Goal: Information Seeking & Learning: Learn about a topic

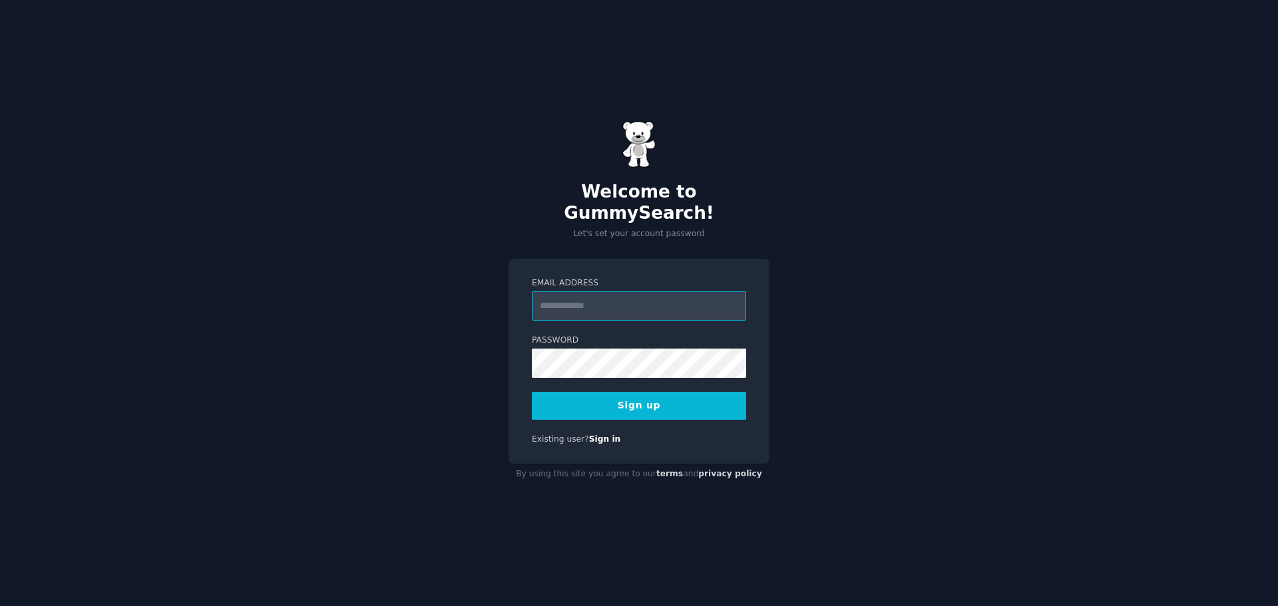
click at [634, 292] on input "Email Address" at bounding box center [639, 305] width 214 height 29
click at [620, 291] on input "Email Address" at bounding box center [639, 305] width 214 height 29
type input "**********"
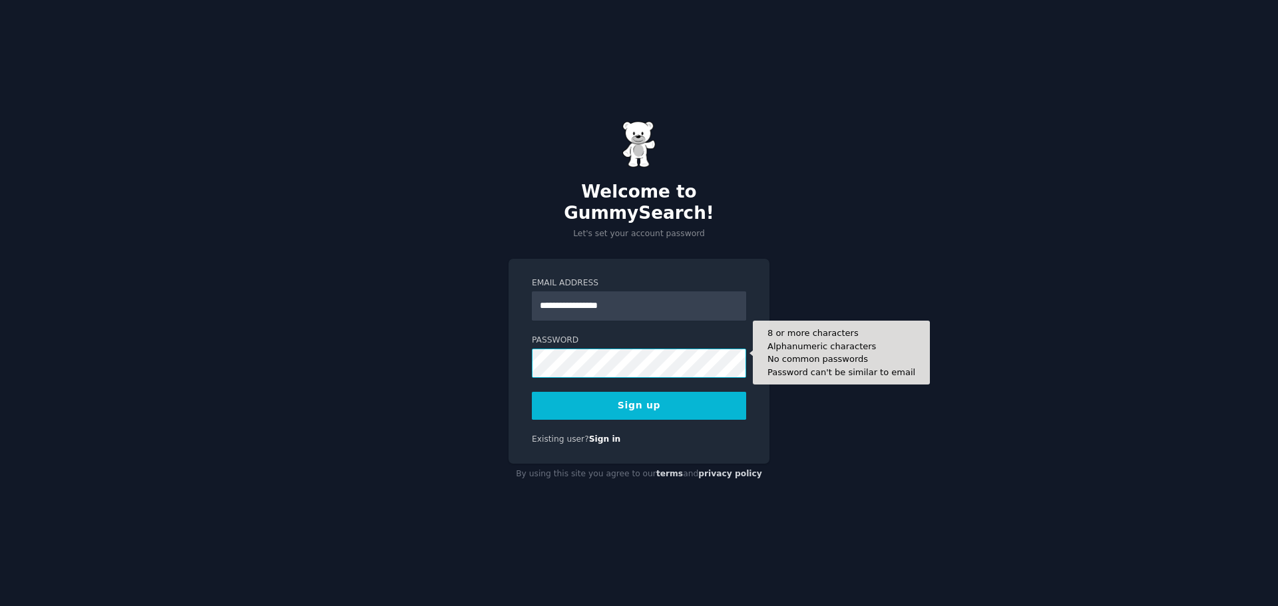
click at [454, 351] on div "**********" at bounding box center [639, 303] width 1278 height 606
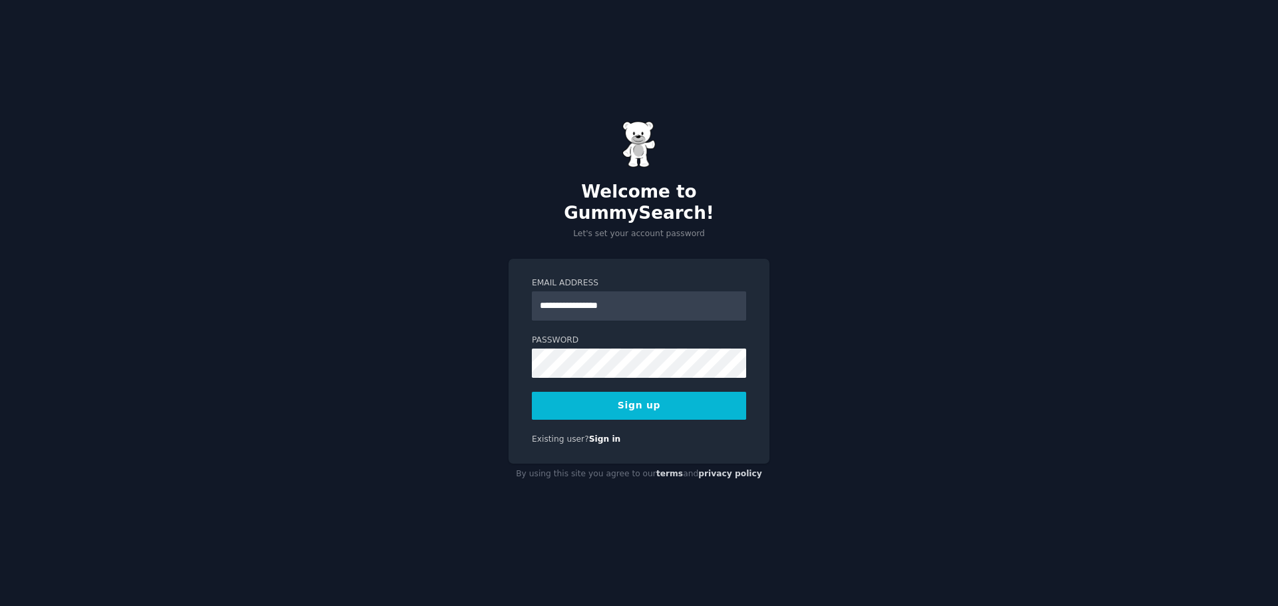
click at [650, 392] on button "Sign up" at bounding box center [639, 406] width 214 height 28
click at [646, 396] on button "Sign up" at bounding box center [639, 406] width 214 height 28
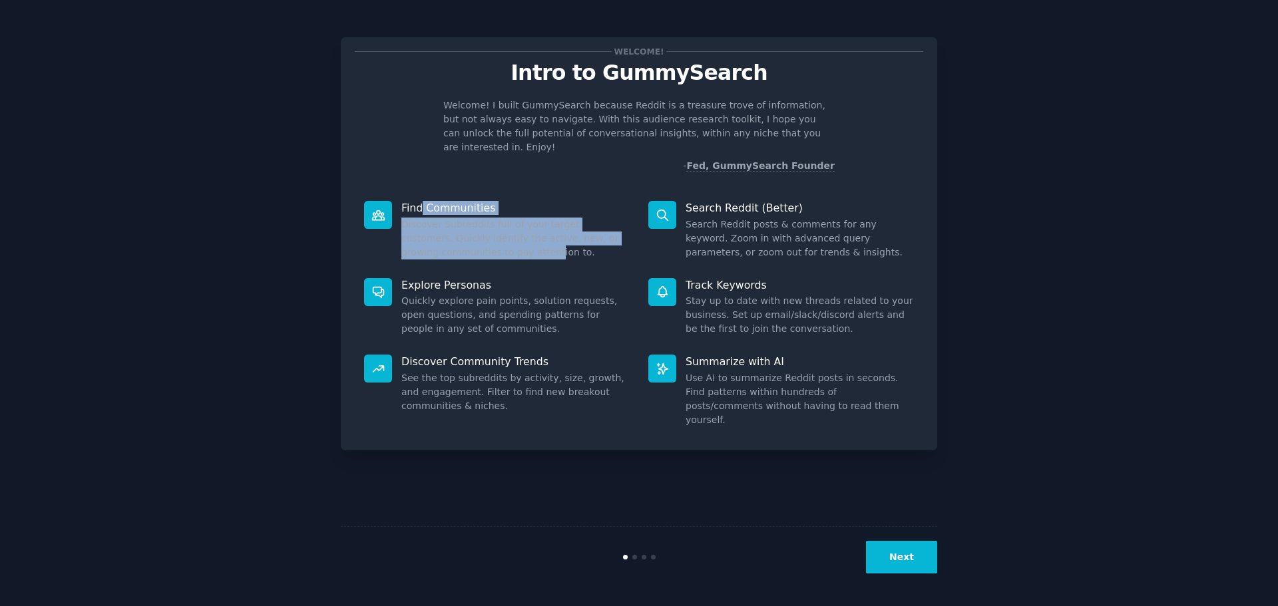
drag, startPoint x: 422, startPoint y: 194, endPoint x: 510, endPoint y: 240, distance: 98.8
click at [510, 240] on div "Find Communities Discover Subreddits full of your target customers. Quickly ide…" at bounding box center [497, 230] width 284 height 77
click at [510, 240] on dd "Discover Subreddits full of your target customers. Quickly identify the active,…" at bounding box center [515, 239] width 228 height 42
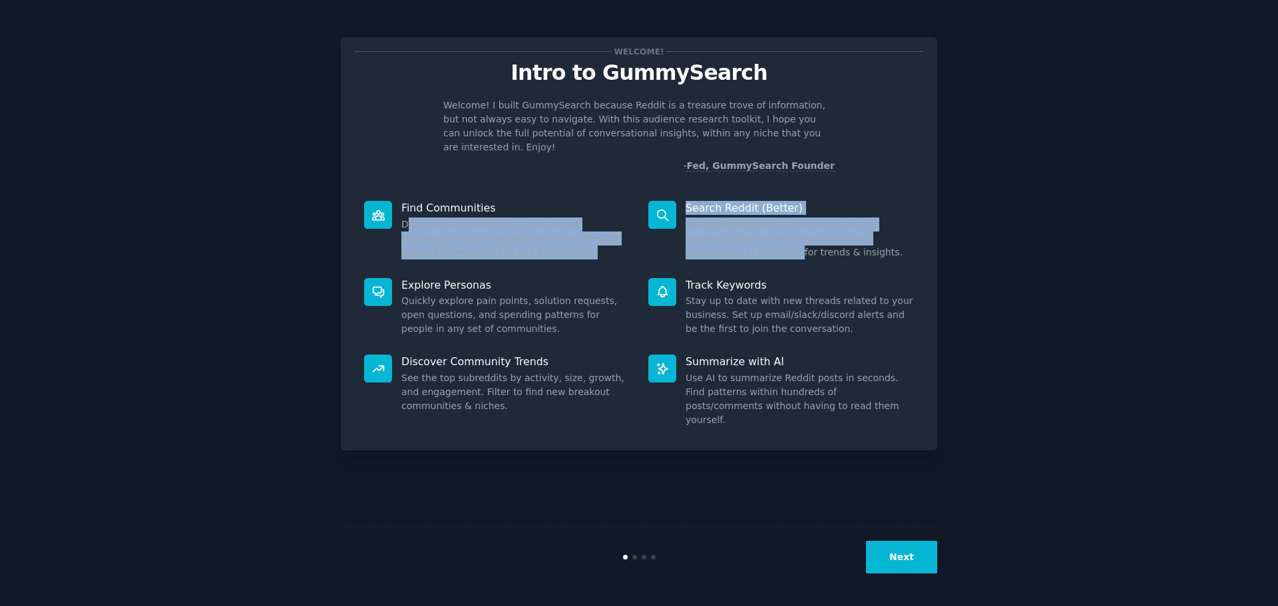
drag, startPoint x: 405, startPoint y: 210, endPoint x: 646, endPoint y: 242, distance: 243.0
click at [646, 242] on dl "Find Communities Discover Subreddits full of your target customers. Quickly ide…" at bounding box center [639, 230] width 568 height 77
click at [646, 242] on div "Search Reddit (Better) Search Reddit posts & comments for any keyword. Zoom in …" at bounding box center [781, 230] width 284 height 77
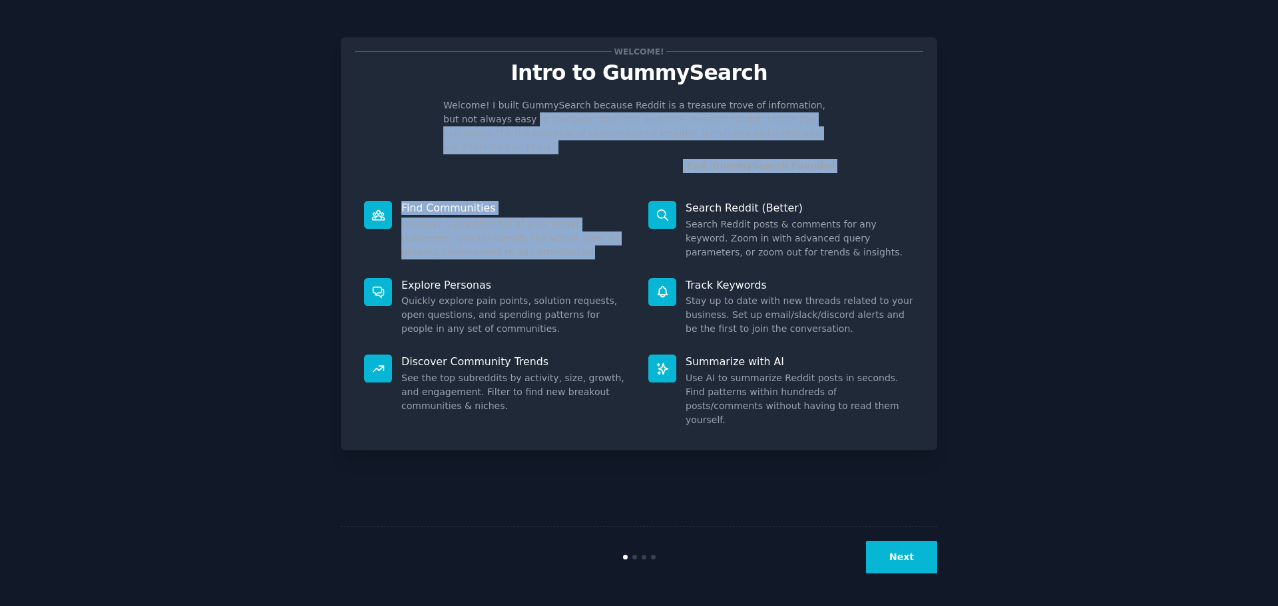
drag, startPoint x: 601, startPoint y: 238, endPoint x: 494, endPoint y: 115, distance: 162.7
click at [494, 115] on div "Welcome! Intro to GummySearch Welcome! I built GummySearch because Reddit is a …" at bounding box center [639, 243] width 596 height 413
click at [494, 115] on p "Welcome! I built GummySearch because Reddit is a treasure trove of information,…" at bounding box center [638, 126] width 391 height 56
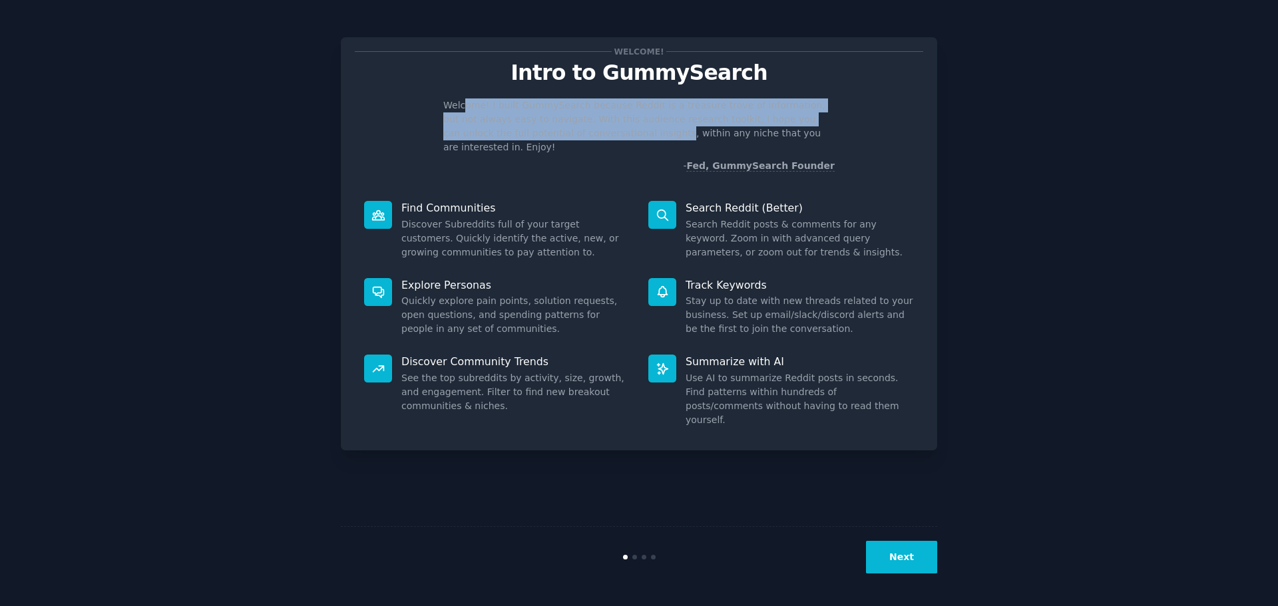
drag, startPoint x: 465, startPoint y: 99, endPoint x: 592, endPoint y: 129, distance: 130.6
click at [592, 129] on p "Welcome! I built GummySearch because Reddit is a treasure trove of information,…" at bounding box center [638, 126] width 391 height 56
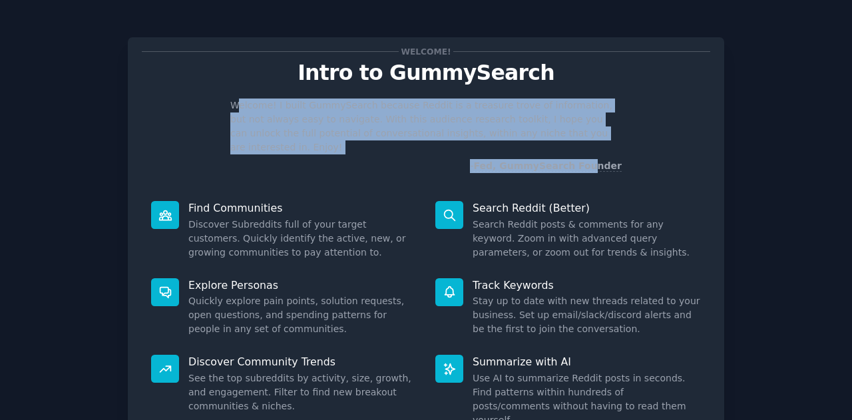
drag, startPoint x: 288, startPoint y: 102, endPoint x: 599, endPoint y: 142, distance: 313.3
click at [599, 142] on div "Welcome! I built GummySearch because Reddit is a treasure trove of information,…" at bounding box center [426, 135] width 568 height 75
click at [595, 129] on p "Welcome! I built GummySearch because Reddit is a treasure trove of information,…" at bounding box center [425, 126] width 391 height 56
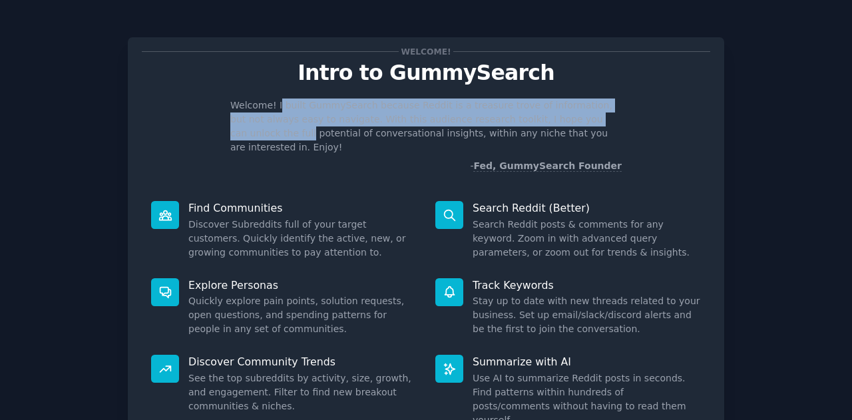
drag, startPoint x: 585, startPoint y: 134, endPoint x: 274, endPoint y: 110, distance: 311.7
click at [274, 110] on p "Welcome! I built GummySearch because Reddit is a treasure trove of information,…" at bounding box center [425, 126] width 391 height 56
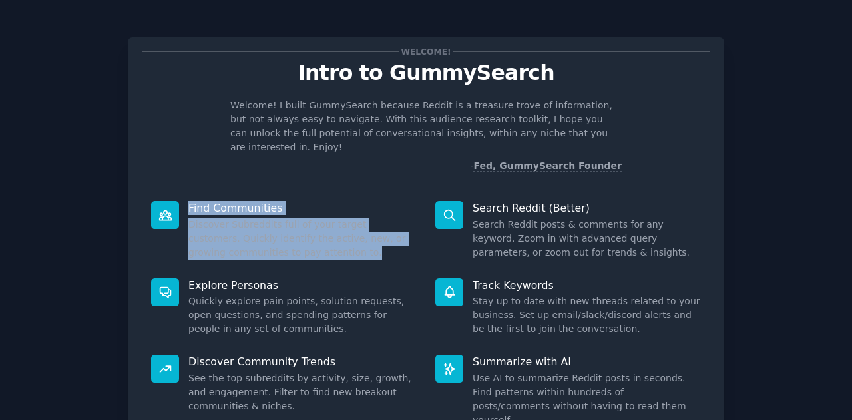
drag, startPoint x: 186, startPoint y: 195, endPoint x: 332, endPoint y: 235, distance: 151.1
click at [332, 235] on div "Find Communities Discover Subreddits full of your target customers. Quickly ide…" at bounding box center [284, 230] width 284 height 77
click at [332, 235] on dd "Discover Subreddits full of your target customers. Quickly identify the active,…" at bounding box center [302, 239] width 228 height 42
drag, startPoint x: 336, startPoint y: 235, endPoint x: 205, endPoint y: 211, distance: 133.3
click at [205, 218] on dd "Discover Subreddits full of your target customers. Quickly identify the active,…" at bounding box center [302, 239] width 228 height 42
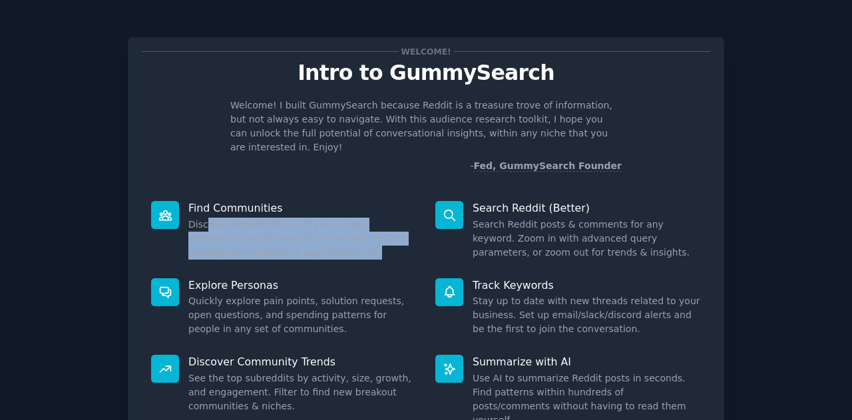
click at [205, 218] on dd "Discover Subreddits full of your target customers. Quickly identify the active,…" at bounding box center [302, 239] width 228 height 42
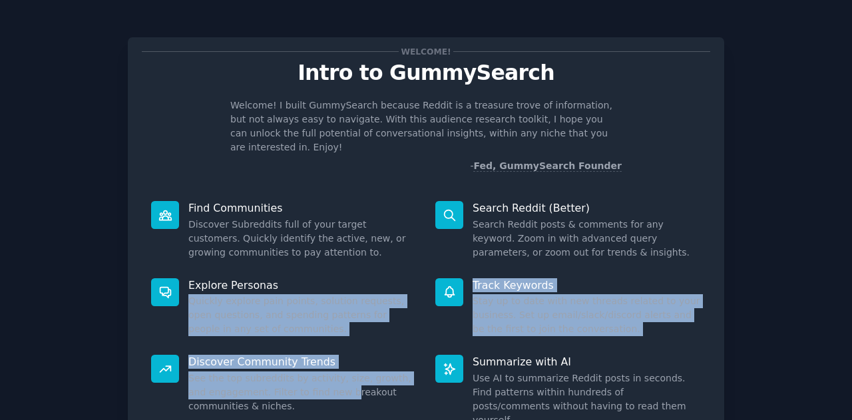
drag, startPoint x: 186, startPoint y: 285, endPoint x: 318, endPoint y: 384, distance: 164.5
click at [318, 384] on div "Find Communities Discover Subreddits full of your target customers. Quickly ide…" at bounding box center [426, 314] width 568 height 245
click at [318, 384] on dd "See the top subreddits by activity, size, growth, and engagement. Filter to fin…" at bounding box center [302, 392] width 228 height 42
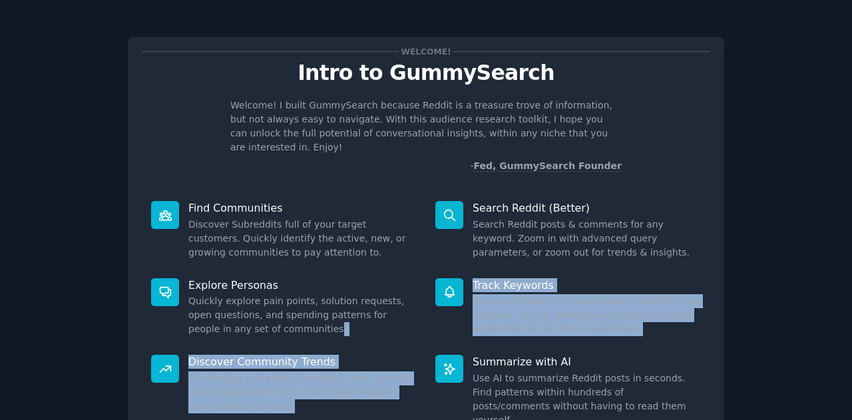
drag, startPoint x: 317, startPoint y: 390, endPoint x: 238, endPoint y: 308, distance: 113.9
click at [238, 308] on div "Find Communities Discover Subreddits full of your target customers. Quickly ide…" at bounding box center [426, 314] width 568 height 245
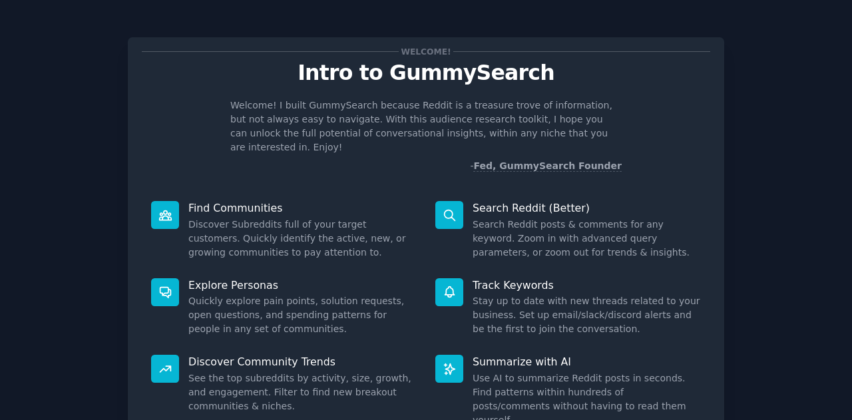
click at [237, 307] on dd "Quickly explore pain points, solution requests, open questions, and spending pa…" at bounding box center [302, 315] width 228 height 42
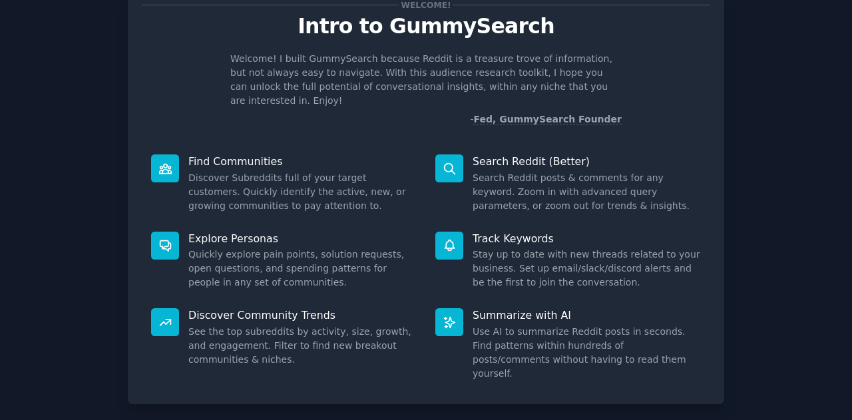
scroll to position [67, 0]
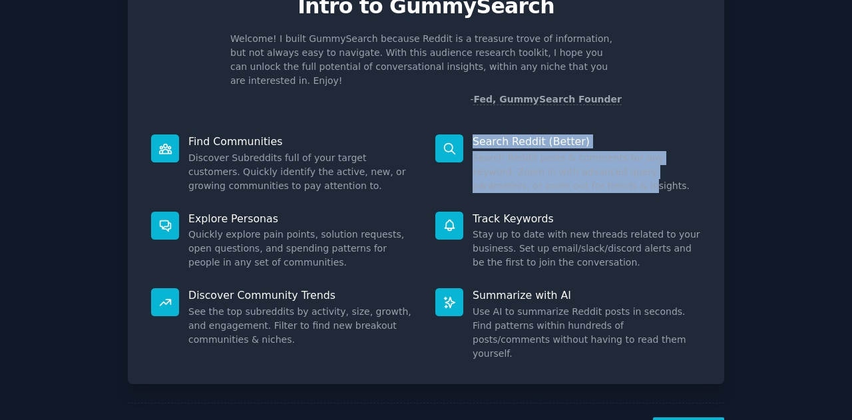
drag, startPoint x: 473, startPoint y: 128, endPoint x: 529, endPoint y: 180, distance: 76.3
click at [529, 180] on div "Search Reddit (Better) Search Reddit posts & comments for any keyword. Zoom in …" at bounding box center [568, 163] width 284 height 77
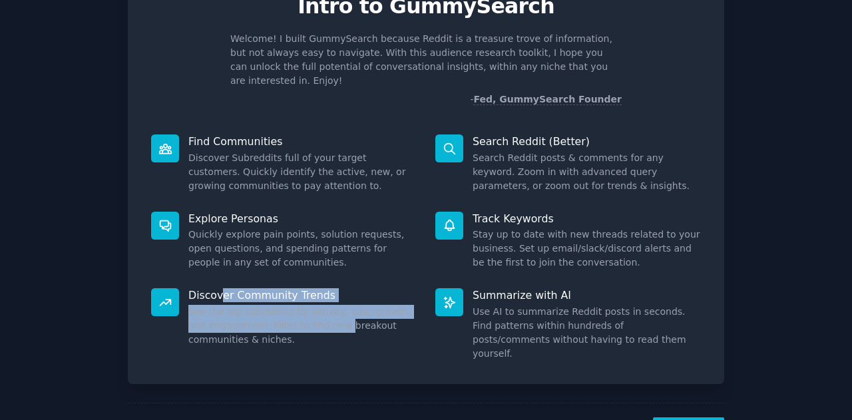
drag, startPoint x: 218, startPoint y: 283, endPoint x: 315, endPoint y: 317, distance: 103.8
click at [315, 317] on div "Discover Community Trends See the top subreddits by activity, size, growth, and…" at bounding box center [284, 324] width 284 height 91
click at [315, 317] on dd "See the top subreddits by activity, size, growth, and engagement. Filter to fin…" at bounding box center [302, 326] width 228 height 42
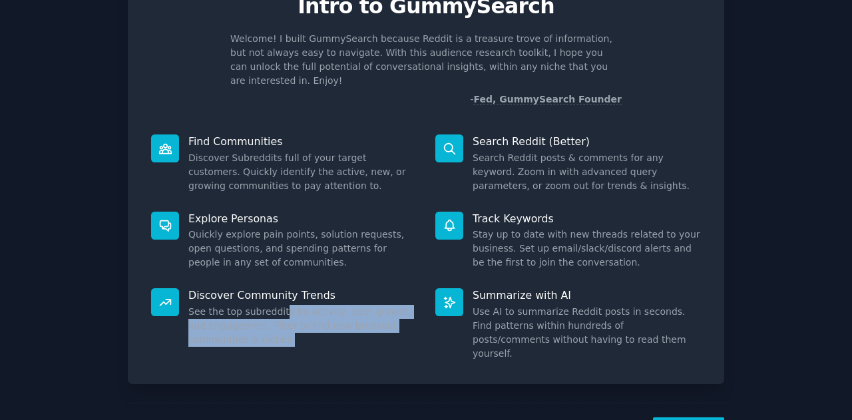
drag, startPoint x: 319, startPoint y: 319, endPoint x: 235, endPoint y: 291, distance: 88.4
click at [236, 305] on dd "See the top subreddits by activity, size, growth, and engagement. Filter to fin…" at bounding box center [302, 326] width 228 height 42
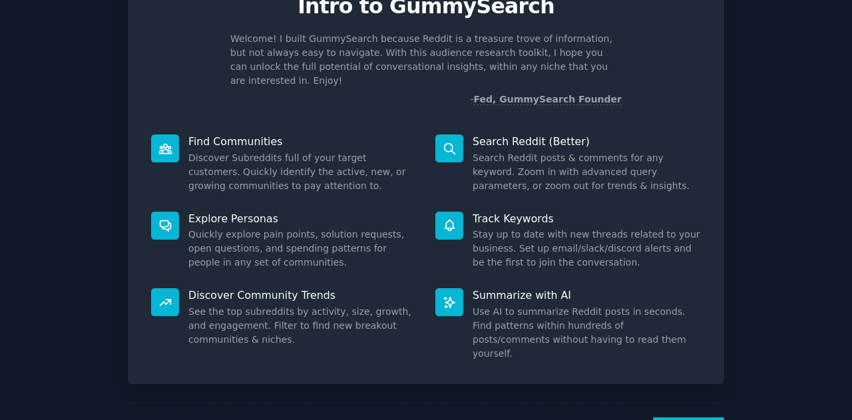
click at [235, 305] on dd "See the top subreddits by activity, size, growth, and engagement. Filter to fin…" at bounding box center [302, 326] width 228 height 42
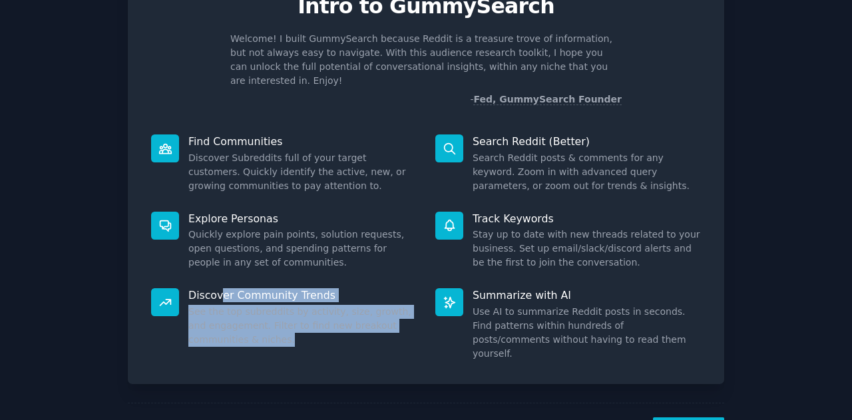
drag, startPoint x: 220, startPoint y: 287, endPoint x: 363, endPoint y: 322, distance: 146.7
click at [363, 322] on div "Discover Community Trends See the top subreddits by activity, size, growth, and…" at bounding box center [284, 324] width 284 height 91
click at [363, 322] on dd "See the top subreddits by activity, size, growth, and engagement. Filter to fin…" at bounding box center [302, 326] width 228 height 42
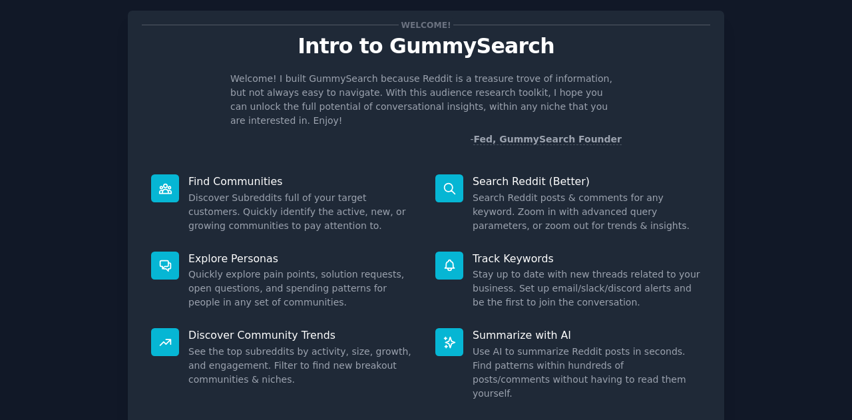
scroll to position [0, 0]
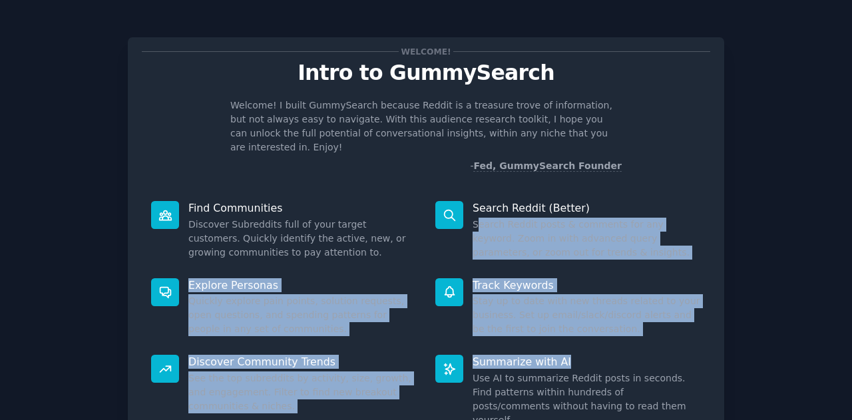
drag, startPoint x: 474, startPoint y: 209, endPoint x: 590, endPoint y: 335, distance: 171.0
click at [590, 335] on div "Find Communities Discover Subreddits full of your target customers. Quickly ide…" at bounding box center [426, 314] width 568 height 245
click at [590, 345] on div "Summarize with AI Use AI to summarize Reddit posts in seconds. Find patterns wi…" at bounding box center [568, 390] width 284 height 91
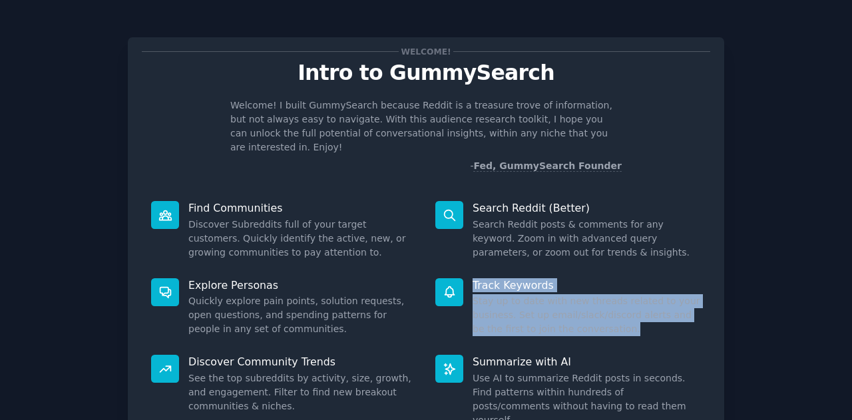
drag, startPoint x: 606, startPoint y: 326, endPoint x: 453, endPoint y: 268, distance: 163.9
click at [453, 269] on div "Track Keywords Stay up to date with new threads related to your business. Set u…" at bounding box center [568, 307] width 284 height 77
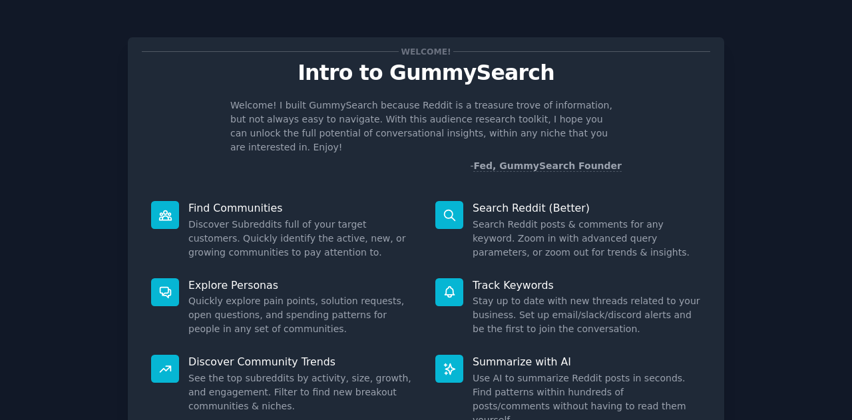
click at [453, 278] on div at bounding box center [449, 292] width 28 height 28
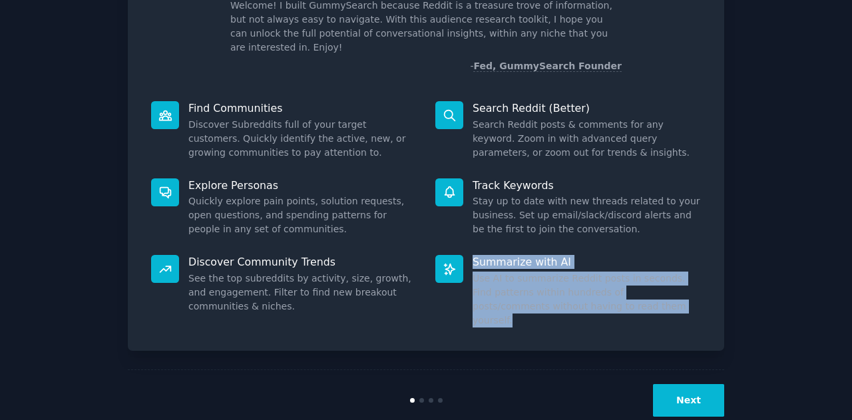
drag, startPoint x: 471, startPoint y: 246, endPoint x: 603, endPoint y: 295, distance: 140.9
click at [603, 295] on div "Summarize with AI Use AI to summarize Reddit posts in seconds. Find patterns wi…" at bounding box center [568, 291] width 284 height 91
click at [603, 295] on dd "Use AI to summarize Reddit posts in seconds. Find patterns within hundreds of p…" at bounding box center [586, 300] width 228 height 56
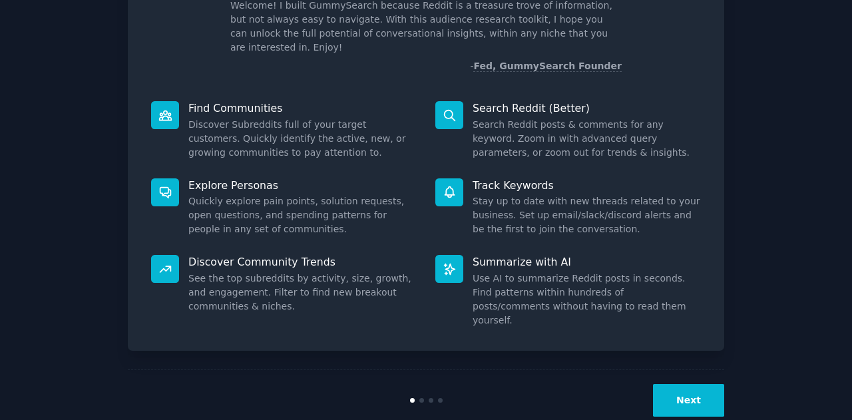
click at [421, 398] on div at bounding box center [421, 400] width 5 height 5
click at [740, 374] on div "Welcome! Intro to GummySearch Welcome! I built GummySearch because Reddit is a …" at bounding box center [426, 175] width 815 height 512
click at [687, 384] on button "Next" at bounding box center [688, 400] width 71 height 33
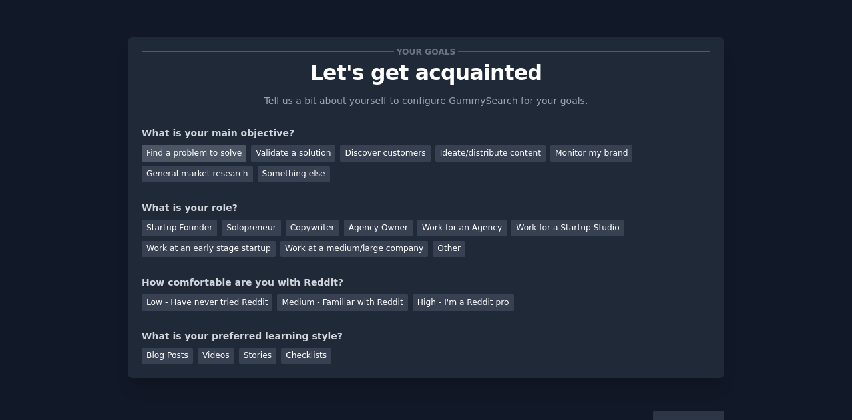
click at [180, 155] on div "Find a problem to solve" at bounding box center [194, 153] width 104 height 17
click at [355, 154] on div "Discover customers" at bounding box center [385, 153] width 90 height 17
click at [166, 149] on div "Find a problem to solve" at bounding box center [194, 153] width 104 height 17
click at [242, 228] on div "Solopreneur" at bounding box center [251, 228] width 59 height 17
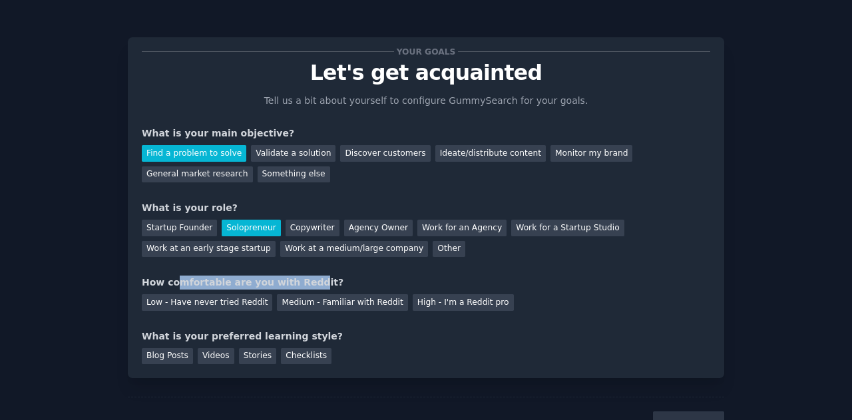
drag, startPoint x: 176, startPoint y: 284, endPoint x: 293, endPoint y: 281, distance: 117.2
click at [293, 281] on div "How comfortable are you with Reddit?" at bounding box center [426, 283] width 568 height 14
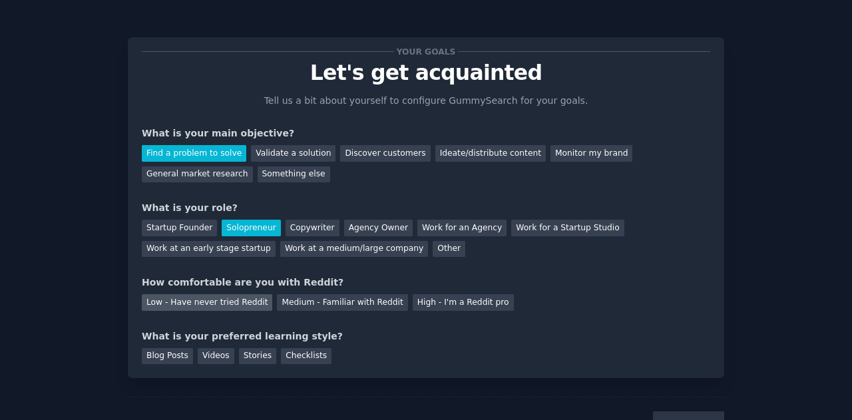
click at [195, 305] on div "Low - Have never tried Reddit" at bounding box center [207, 302] width 130 height 17
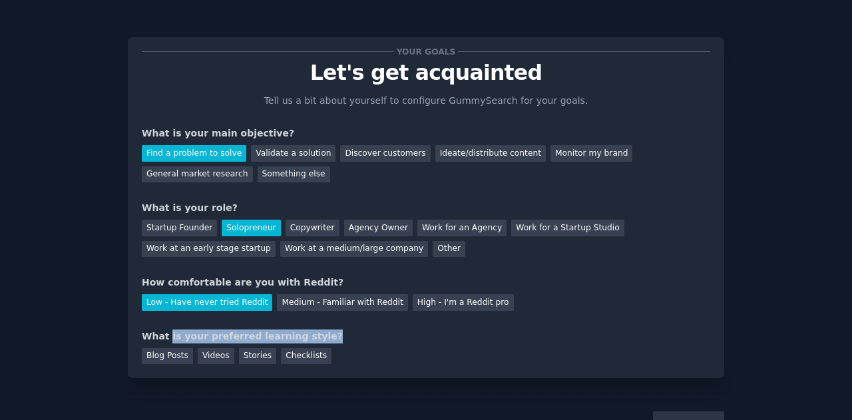
drag, startPoint x: 293, startPoint y: 337, endPoint x: 317, endPoint y: 336, distance: 24.6
click at [317, 336] on div "What is your preferred learning style?" at bounding box center [426, 336] width 568 height 14
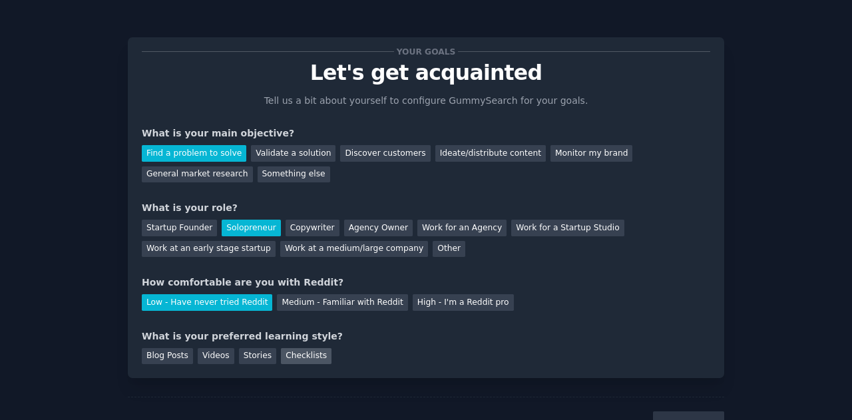
click at [291, 357] on div "Checklists" at bounding box center [306, 356] width 51 height 17
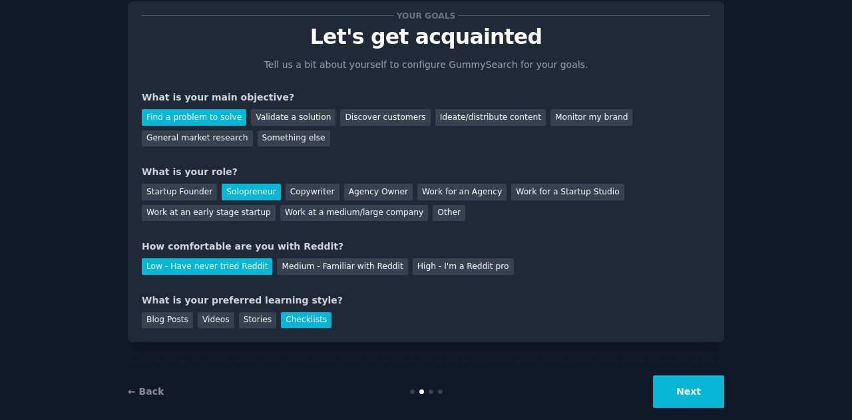
scroll to position [56, 0]
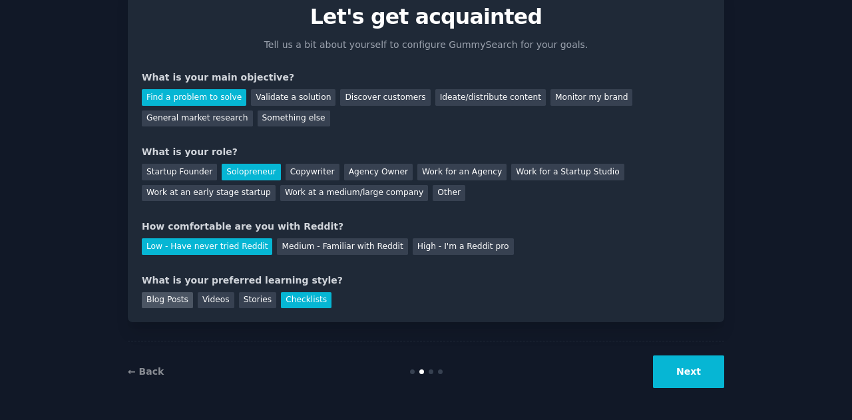
click at [162, 301] on div "Blog Posts" at bounding box center [167, 300] width 51 height 17
click at [696, 375] on button "Next" at bounding box center [688, 371] width 71 height 33
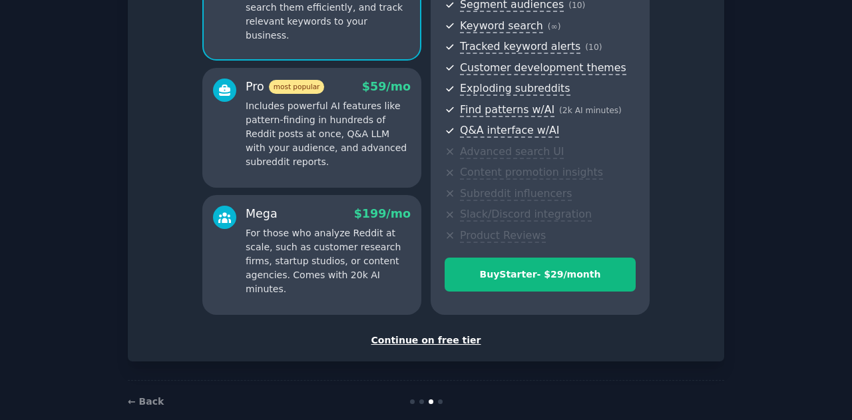
scroll to position [198, 0]
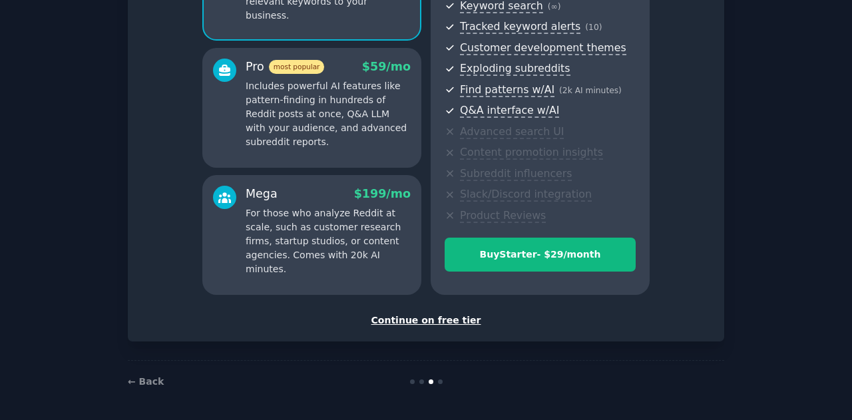
click at [431, 321] on div "Continue on free tier" at bounding box center [426, 320] width 568 height 14
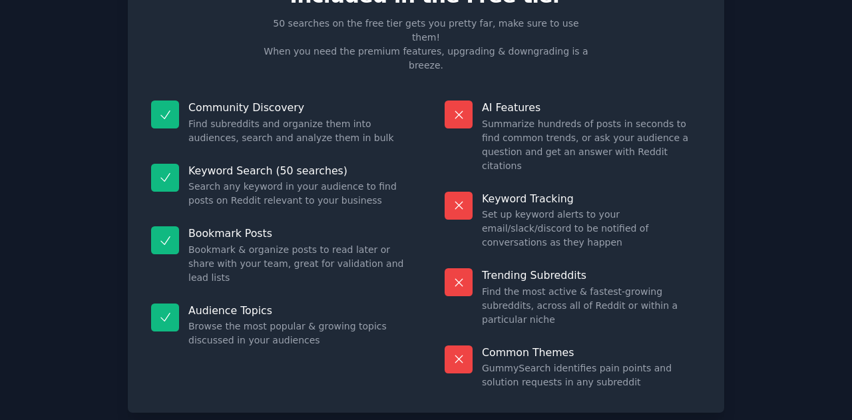
scroll to position [98, 0]
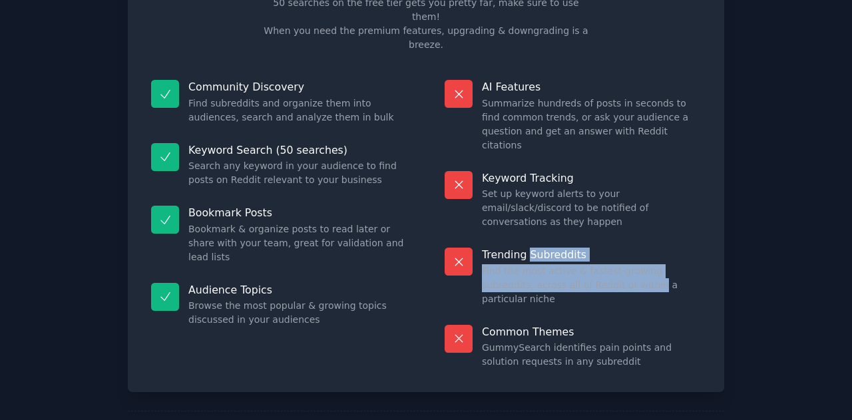
drag, startPoint x: 532, startPoint y: 204, endPoint x: 605, endPoint y: 230, distance: 77.4
click at [604, 238] on div "Trending Subreddits Find the most active & fastest-growing subreddits, across a…" at bounding box center [572, 276] width 275 height 77
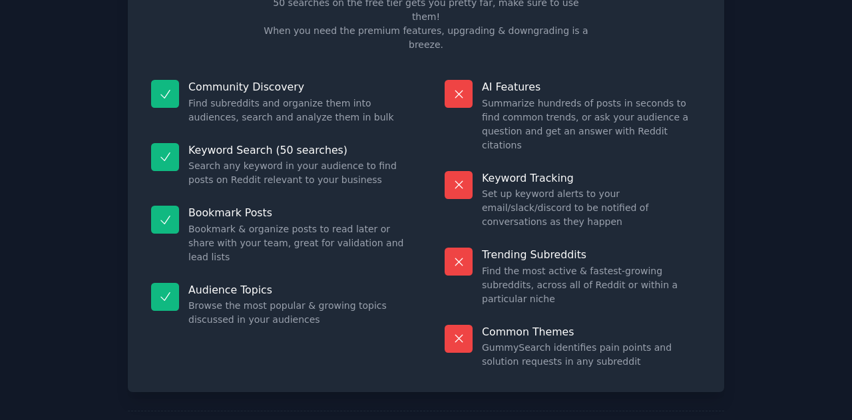
click at [606, 264] on dd "Find the most active & fastest-growing subreddits, across all of Reddit or with…" at bounding box center [591, 285] width 219 height 42
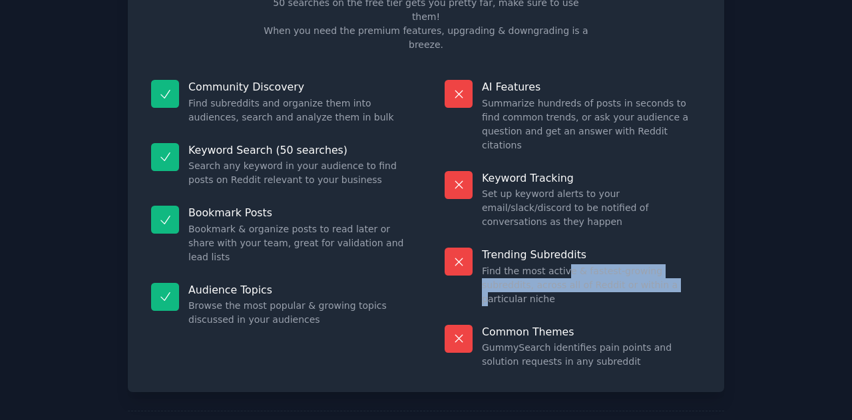
drag, startPoint x: 609, startPoint y: 232, endPoint x: 544, endPoint y: 203, distance: 71.5
click at [545, 238] on div "Trending Subreddits Find the most active & fastest-growing subreddits, across a…" at bounding box center [572, 276] width 275 height 77
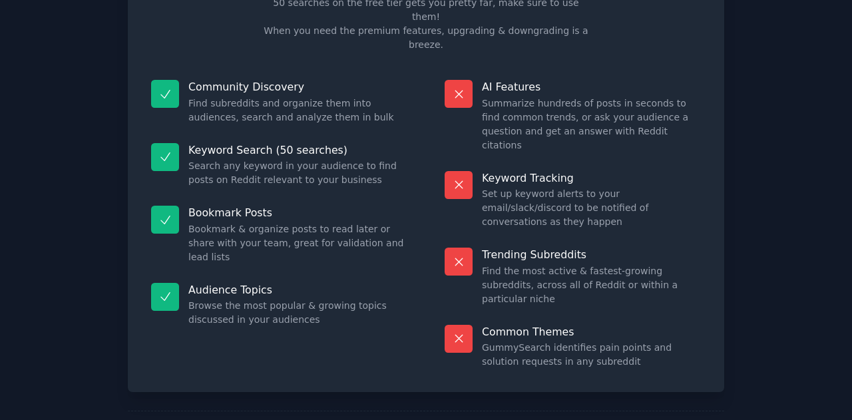
click at [544, 248] on p "Trending Subreddits" at bounding box center [591, 255] width 219 height 14
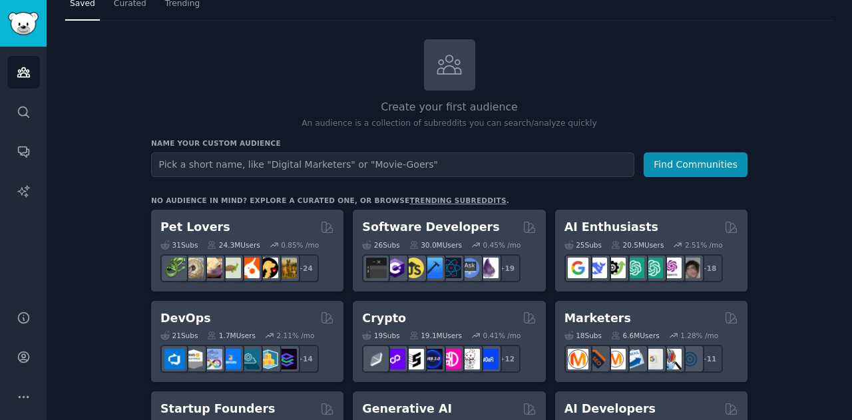
scroll to position [67, 0]
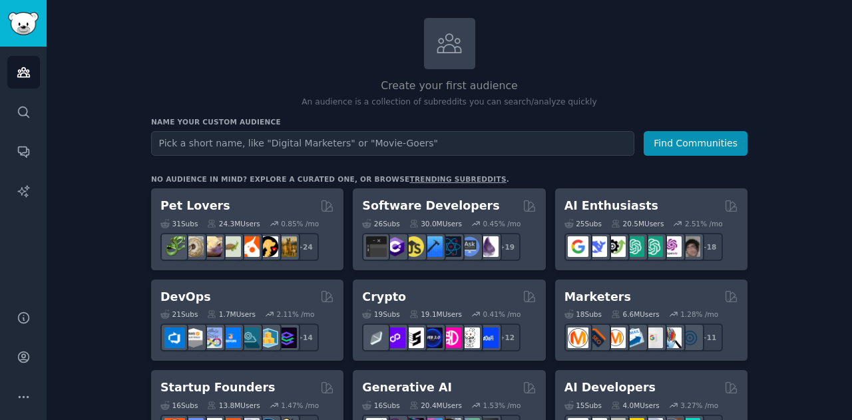
click at [311, 140] on input "text" at bounding box center [392, 143] width 483 height 25
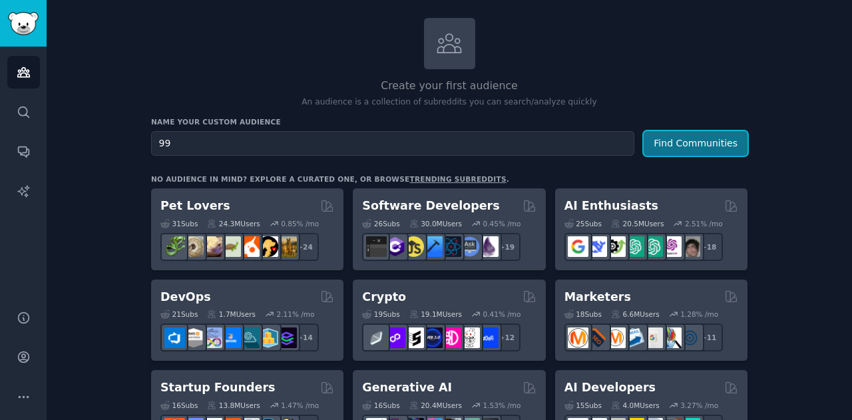
click at [703, 140] on button "Find Communities" at bounding box center [696, 143] width 104 height 25
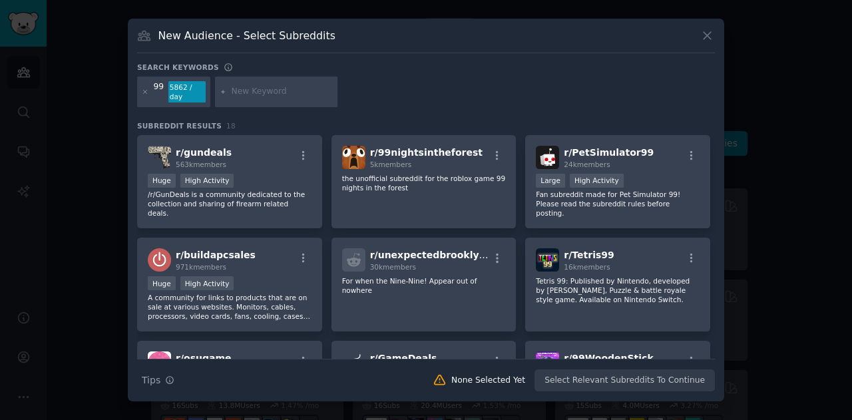
click at [711, 40] on icon at bounding box center [706, 36] width 7 height 7
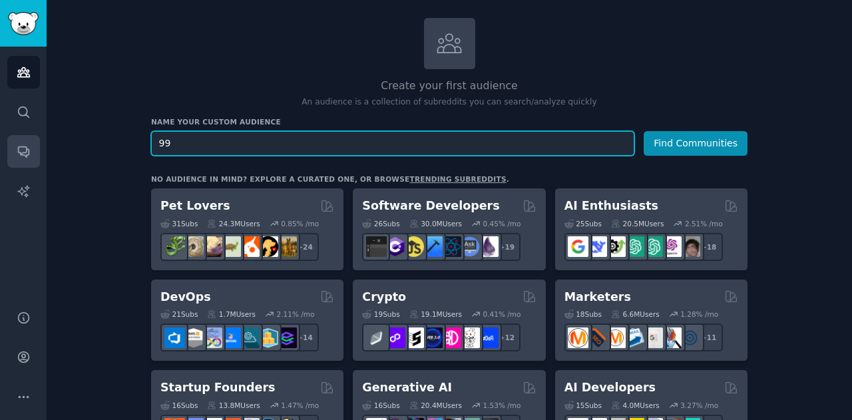
drag, startPoint x: 184, startPoint y: 148, endPoint x: 34, endPoint y: 164, distance: 150.7
type input "food delivery"
click at [644, 131] on button "Find Communities" at bounding box center [696, 143] width 104 height 25
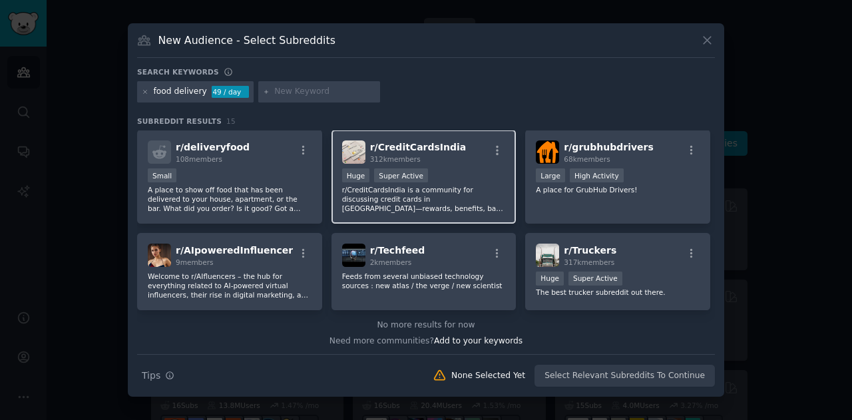
scroll to position [302, 0]
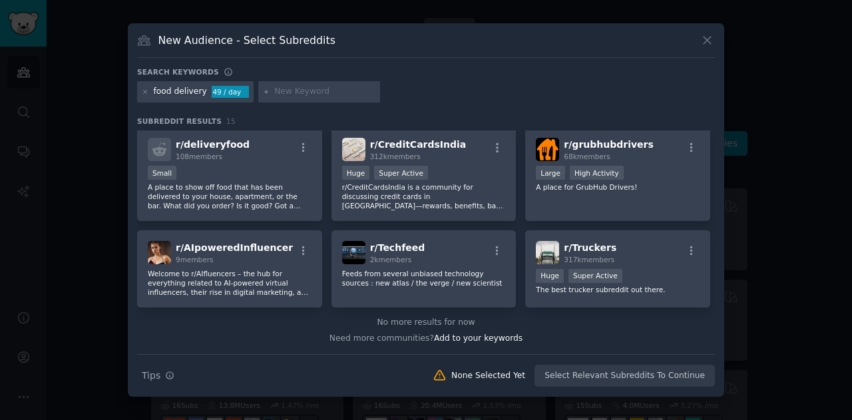
click at [708, 39] on icon at bounding box center [706, 40] width 7 height 7
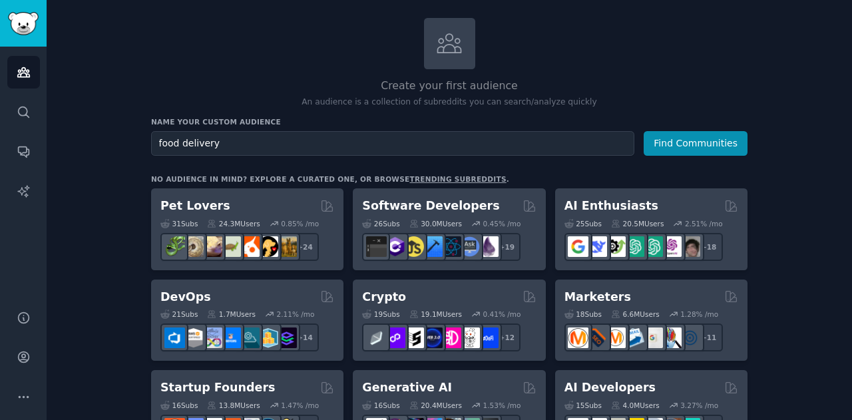
click at [579, 63] on div "Create your first audience An audience is a collection of subreddits you can se…" at bounding box center [449, 63] width 596 height 91
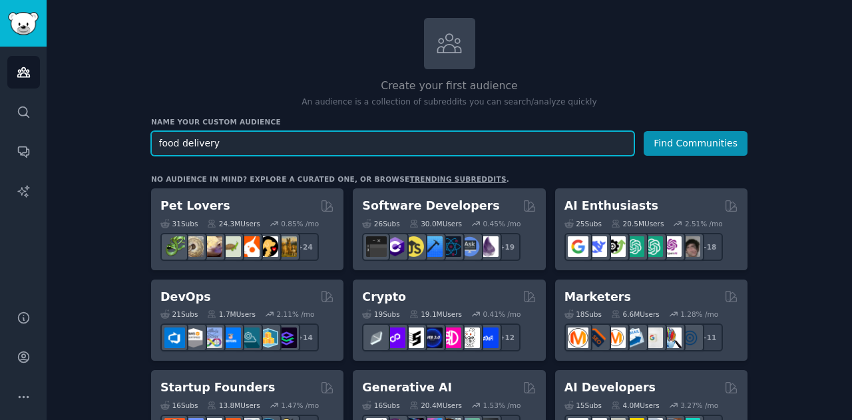
click at [250, 150] on input "food delivery" at bounding box center [392, 143] width 483 height 25
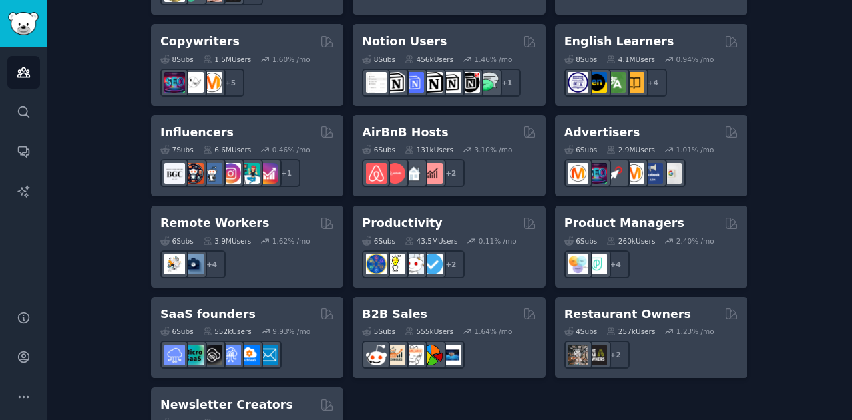
scroll to position [1114, 0]
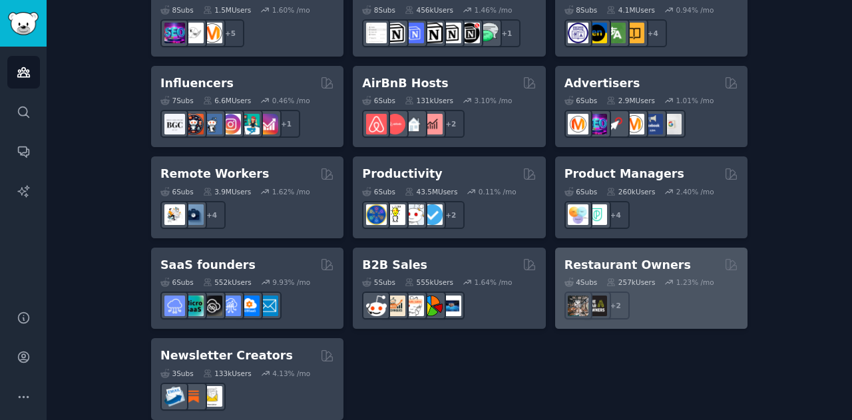
click at [612, 257] on h2 "Restaurant Owners" at bounding box center [627, 265] width 126 height 17
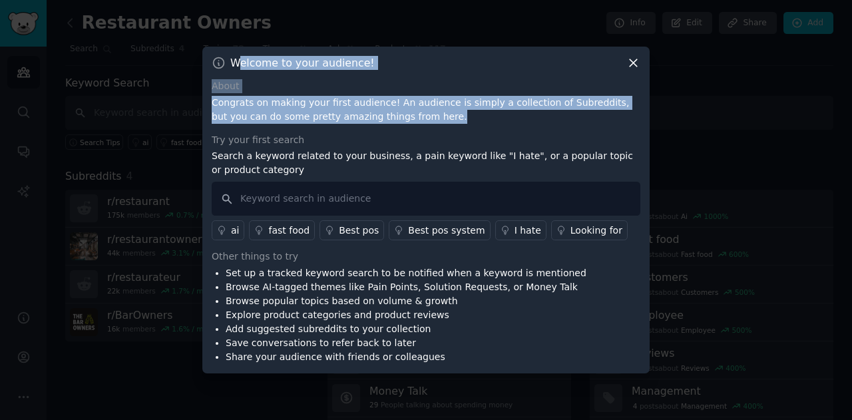
drag, startPoint x: 236, startPoint y: 66, endPoint x: 418, endPoint y: 120, distance: 190.1
click at [418, 120] on div "Welcome to your audience! About Congrats on making your first audience! An audi…" at bounding box center [425, 210] width 447 height 327
click at [418, 120] on p "Congrats on making your first audience! An audience is simply a collection of S…" at bounding box center [426, 110] width 429 height 28
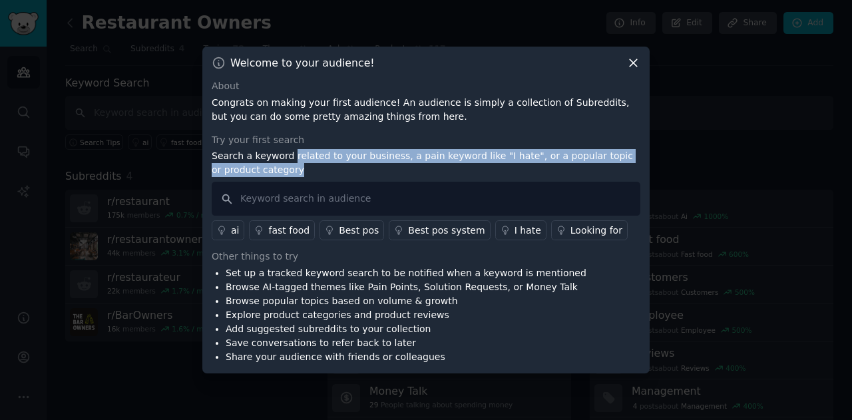
drag, startPoint x: 285, startPoint y: 162, endPoint x: 612, endPoint y: 167, distance: 327.5
click at [612, 167] on p "Search a keyword related to your business, a pain keyword like "I hate", or a p…" at bounding box center [426, 163] width 429 height 28
drag, startPoint x: 563, startPoint y: 168, endPoint x: 370, endPoint y: 162, distance: 193.1
click at [375, 162] on p "Search a keyword related to your business, a pain keyword like "I hate", or a p…" at bounding box center [426, 163] width 429 height 28
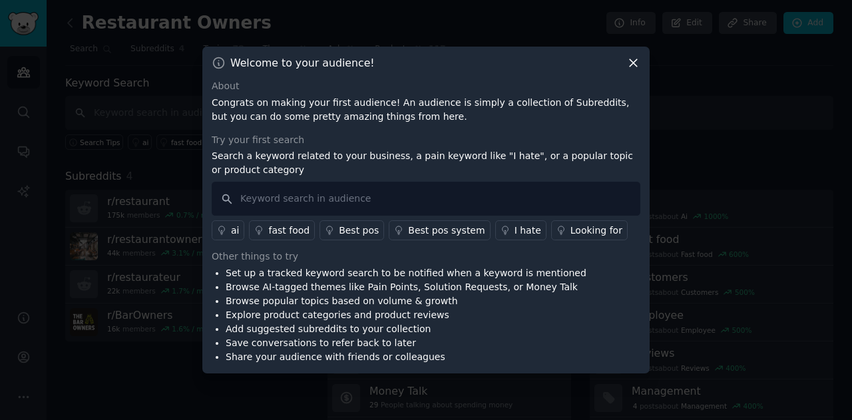
click at [370, 162] on p "Search a keyword related to your business, a pain keyword like "I hate", or a p…" at bounding box center [426, 163] width 429 height 28
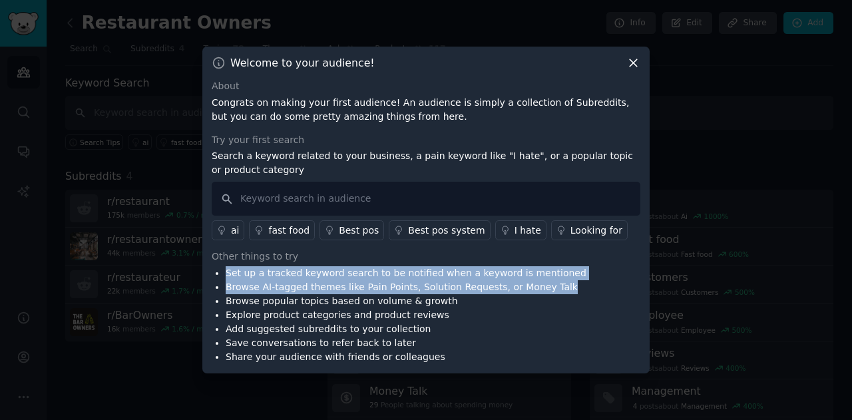
drag, startPoint x: 226, startPoint y: 274, endPoint x: 546, endPoint y: 283, distance: 320.2
click at [546, 283] on div "Set up a tracked keyword search to be notified when a keyword is mentioned Brow…" at bounding box center [426, 315] width 429 height 98
drag, startPoint x: 544, startPoint y: 285, endPoint x: 321, endPoint y: 277, distance: 223.1
click at [321, 277] on div "Set up a tracked keyword search to be notified when a keyword is mentioned Brow…" at bounding box center [426, 315] width 429 height 98
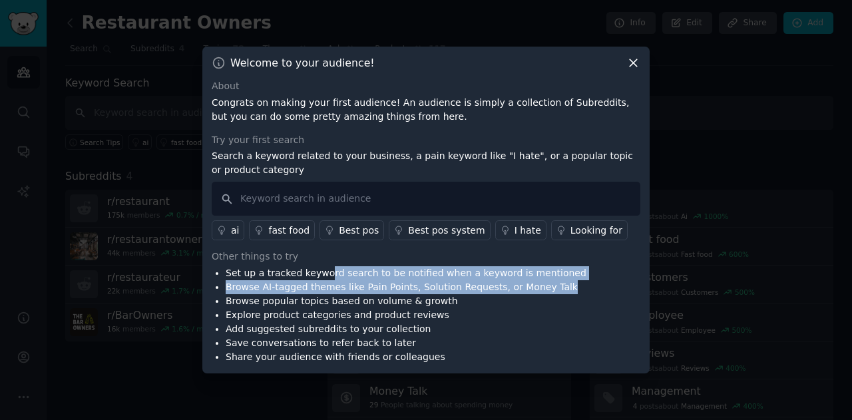
click at [321, 277] on li "Set up a tracked keyword search to be notified when a keyword is mentioned" at bounding box center [406, 273] width 361 height 14
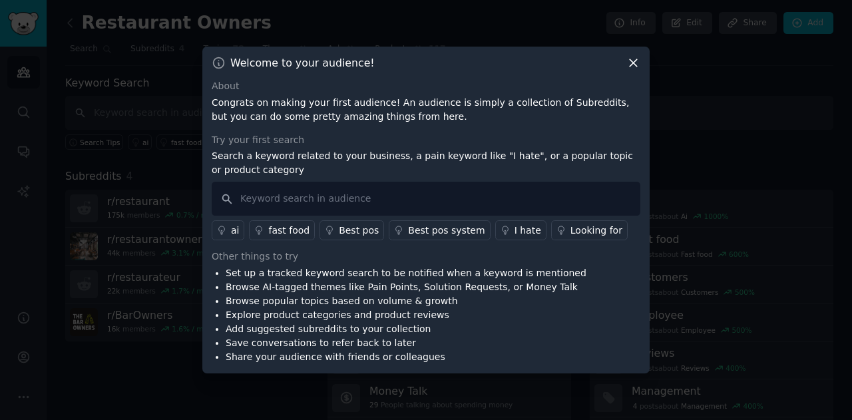
click at [514, 230] on div "I hate" at bounding box center [527, 231] width 27 height 14
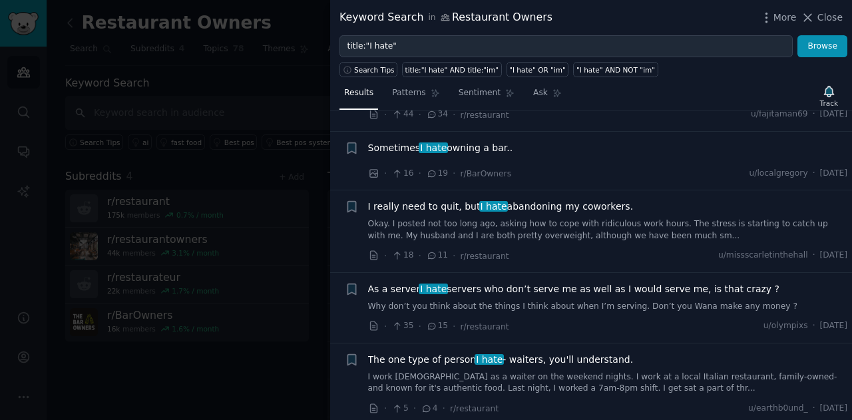
scroll to position [753, 0]
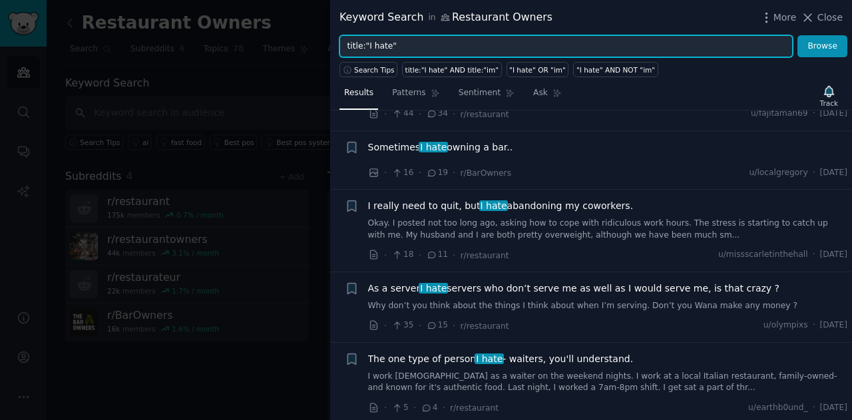
drag, startPoint x: 416, startPoint y: 51, endPoint x: 365, endPoint y: 47, distance: 50.7
click at [365, 47] on input "title:"I hate"" at bounding box center [565, 46] width 453 height 23
click at [797, 35] on button "Browse" at bounding box center [822, 46] width 50 height 23
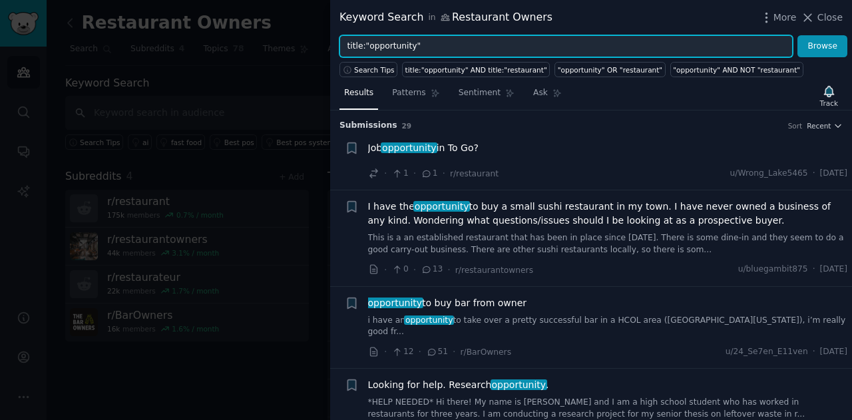
drag, startPoint x: 389, startPoint y: 47, endPoint x: 444, endPoint y: 44, distance: 55.3
click at [444, 44] on input "title:"opportunity"" at bounding box center [565, 46] width 453 height 23
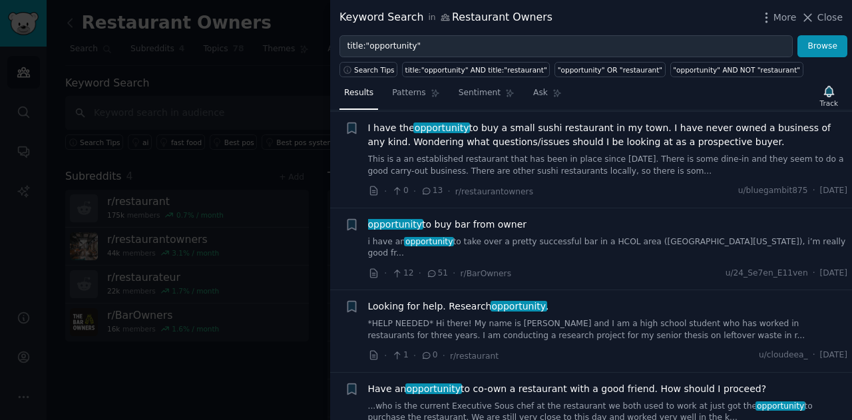
drag, startPoint x: 615, startPoint y: 164, endPoint x: 620, endPoint y: 195, distance: 31.7
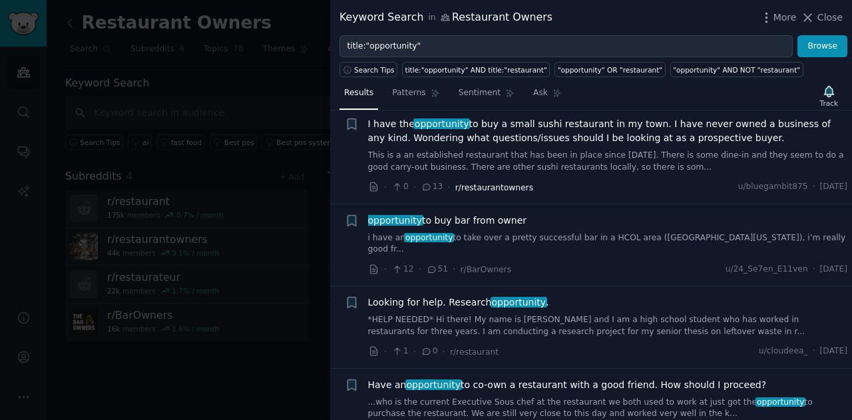
click at [483, 188] on span "r/restaurantowners" at bounding box center [494, 187] width 78 height 9
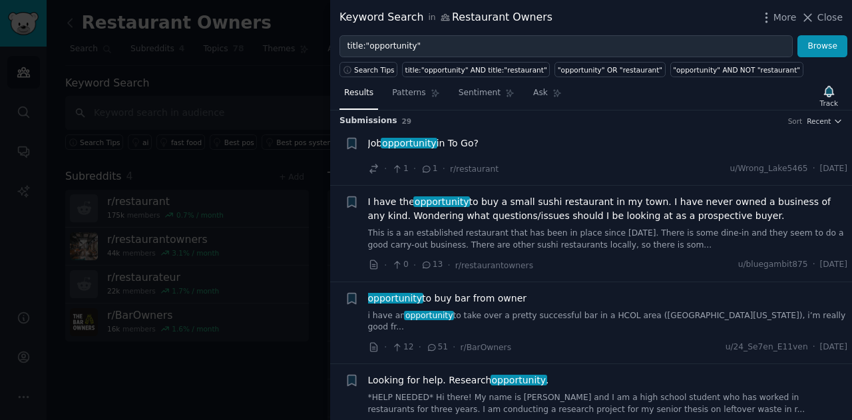
scroll to position [0, 0]
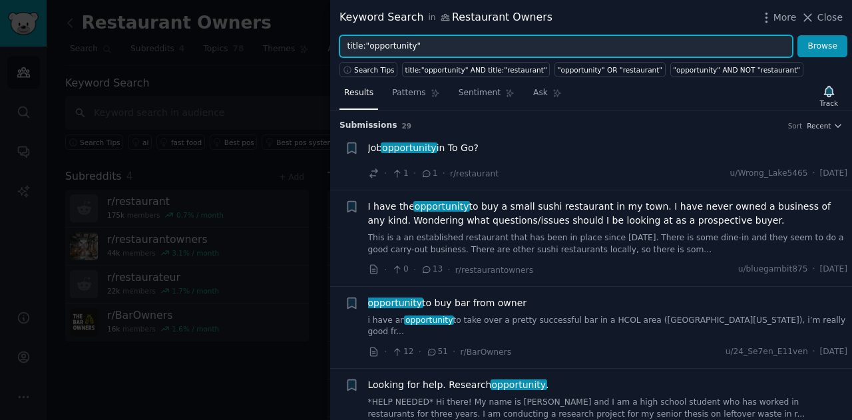
drag, startPoint x: 409, startPoint y: 43, endPoint x: 367, endPoint y: 46, distance: 42.0
click at [367, 46] on input "title:"opportunity"" at bounding box center [565, 46] width 453 height 23
click at [797, 35] on button "Browse" at bounding box center [822, 46] width 50 height 23
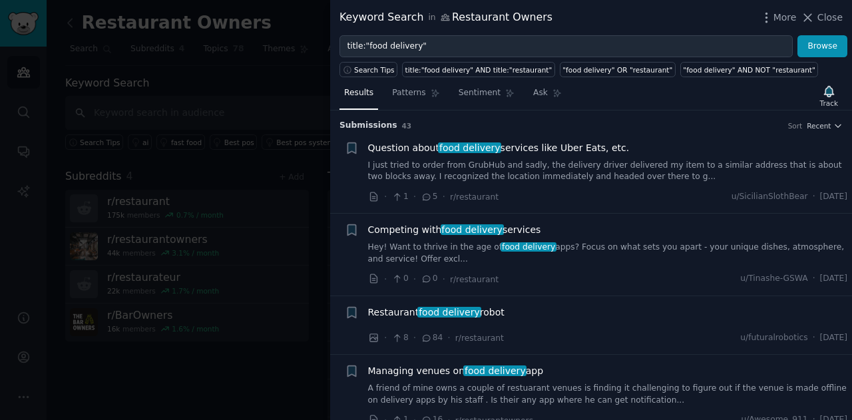
scroll to position [67, 0]
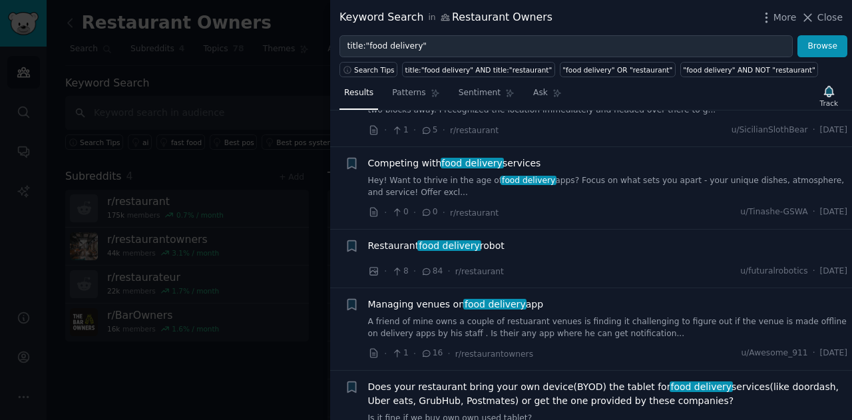
click at [463, 244] on span "food delivery" at bounding box center [448, 245] width 63 height 11
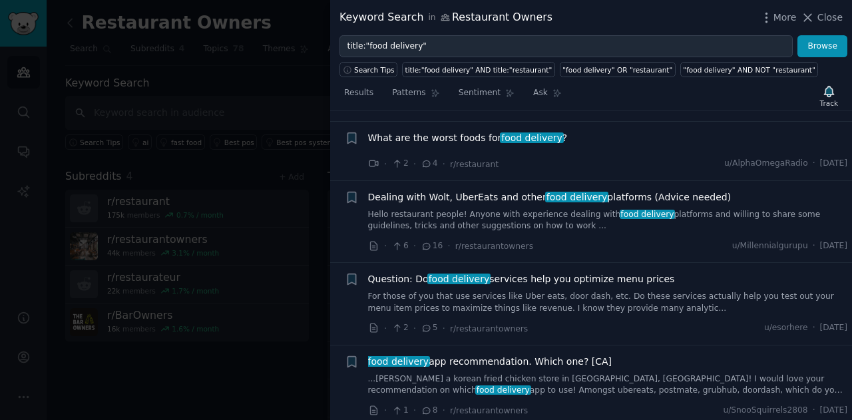
scroll to position [1383, 0]
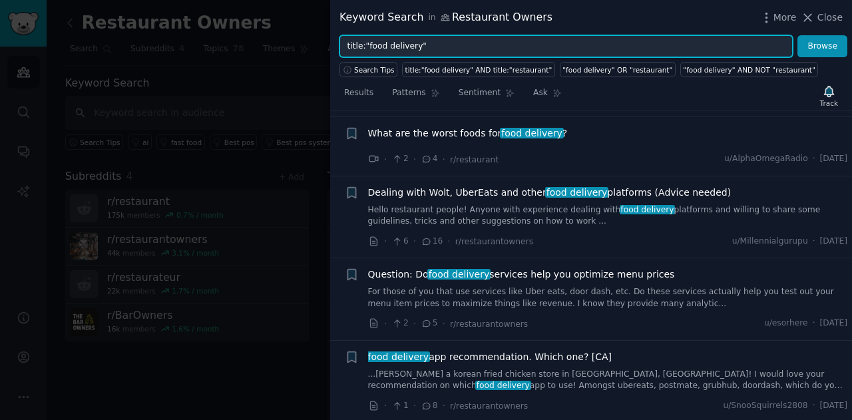
drag, startPoint x: 433, startPoint y: 47, endPoint x: 365, endPoint y: 43, distance: 68.0
click at [365, 43] on input "title:"food delivery"" at bounding box center [565, 46] width 453 height 23
type input "title:"99 food""
click at [797, 35] on button "Browse" at bounding box center [822, 46] width 50 height 23
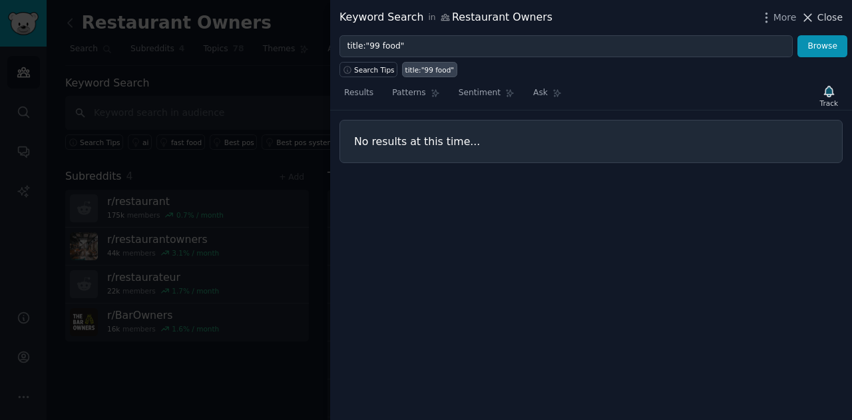
click at [830, 19] on span "Close" at bounding box center [829, 18] width 25 height 14
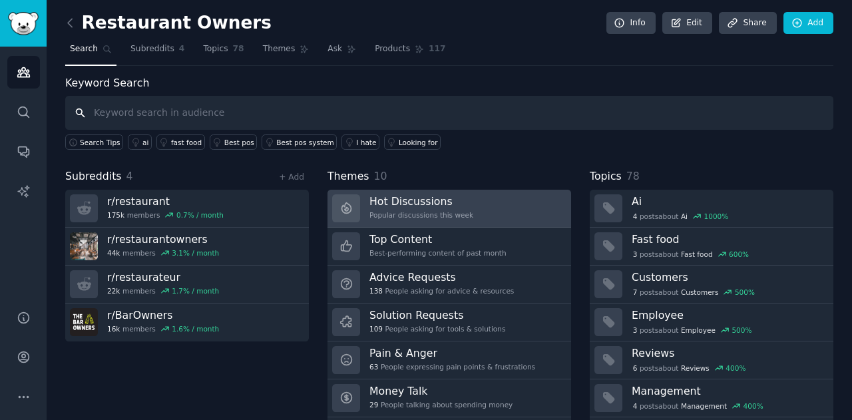
scroll to position [36, 0]
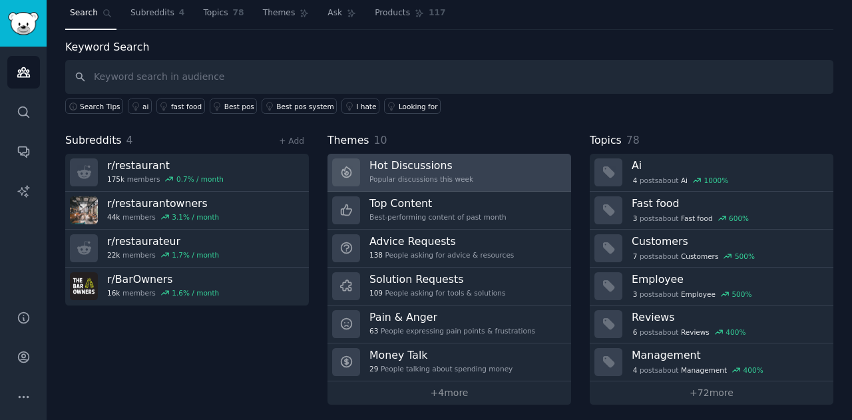
click at [455, 174] on div "Popular discussions this week" at bounding box center [421, 178] width 104 height 9
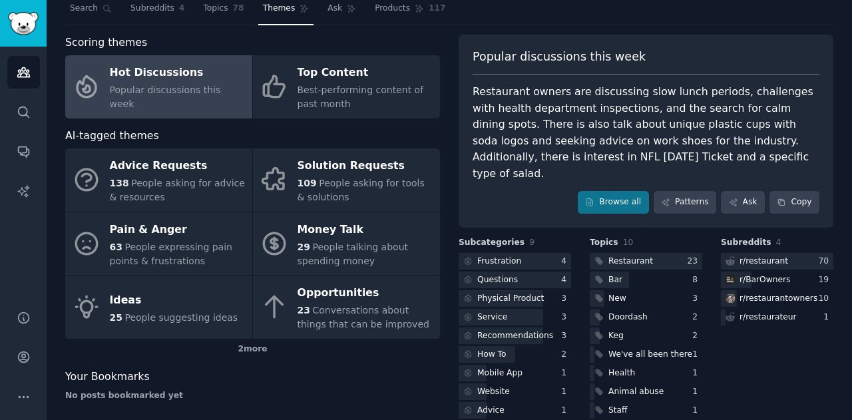
scroll to position [61, 0]
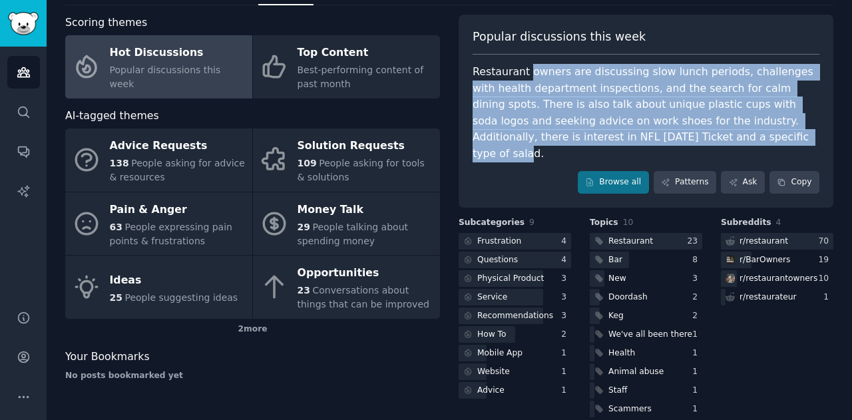
drag, startPoint x: 522, startPoint y: 71, endPoint x: 655, endPoint y: 136, distance: 147.6
click at [655, 136] on div "Restaurant owners are discussing slow lunch periods, challenges with health dep…" at bounding box center [645, 113] width 347 height 98
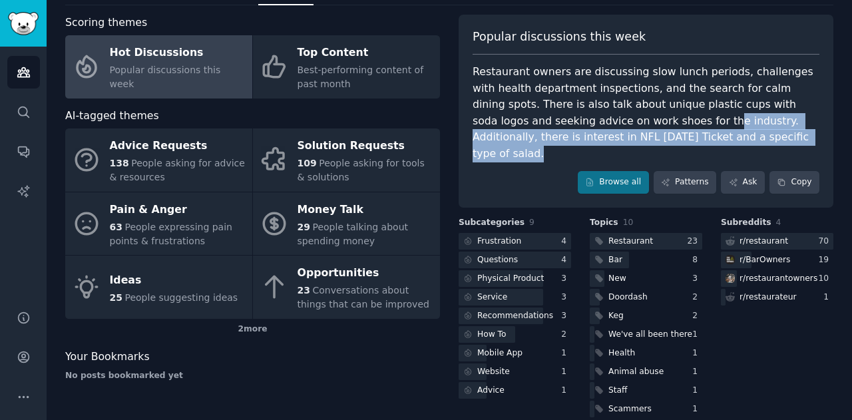
drag, startPoint x: 665, startPoint y: 136, endPoint x: 548, endPoint y: 113, distance: 119.4
click at [548, 113] on div "Restaurant owners are discussing slow lunch periods, challenges with health dep…" at bounding box center [645, 113] width 347 height 98
click at [548, 112] on div "Restaurant owners are discussing slow lunch periods, challenges with health dep…" at bounding box center [645, 113] width 347 height 98
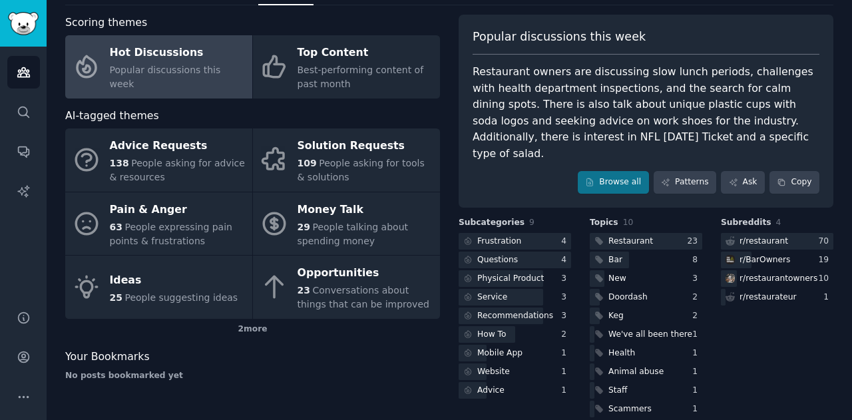
scroll to position [0, 0]
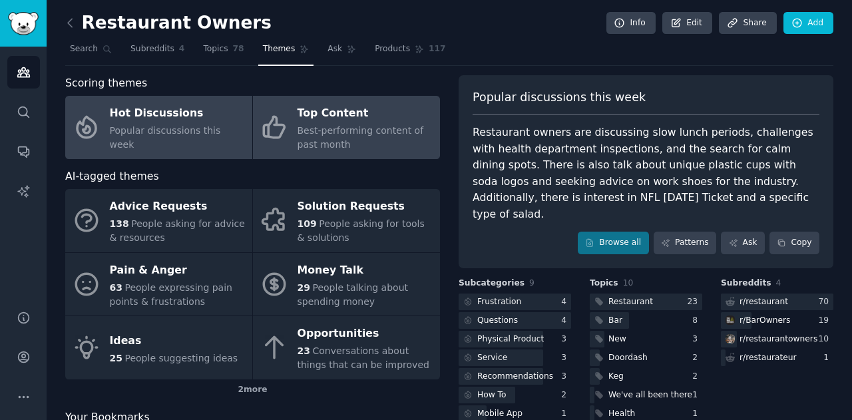
click at [339, 132] on span "Best-performing content of past month" at bounding box center [360, 137] width 126 height 25
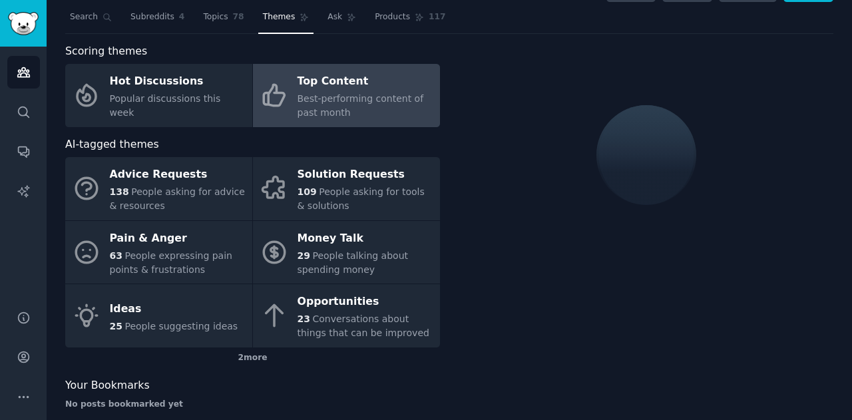
scroll to position [49, 0]
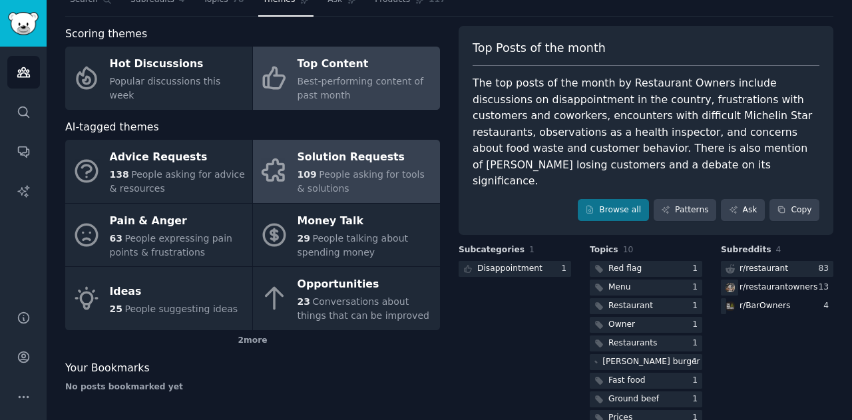
click at [335, 180] on div "109 People asking for tools & solutions" at bounding box center [365, 182] width 136 height 28
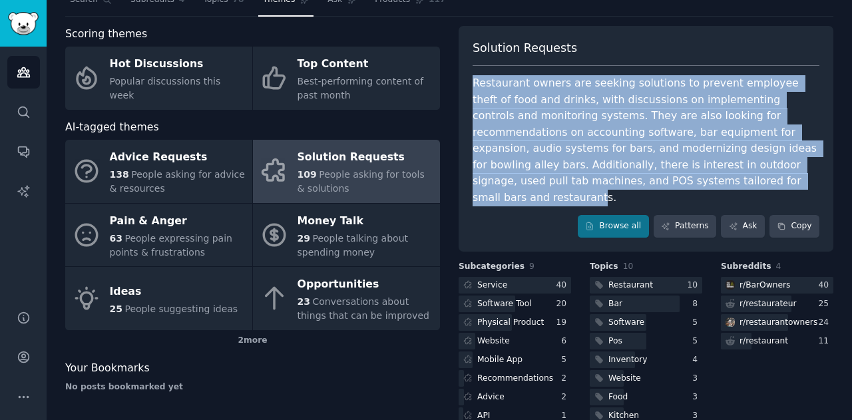
drag, startPoint x: 471, startPoint y: 83, endPoint x: 640, endPoint y: 179, distance: 194.3
click at [640, 179] on div "Restaurant owners are seeking solutions to prevent employee theft of food and d…" at bounding box center [645, 140] width 347 height 130
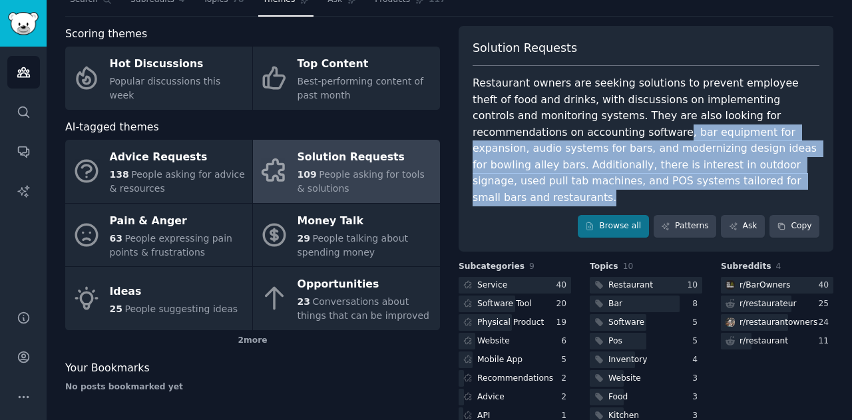
drag, startPoint x: 647, startPoint y: 180, endPoint x: 549, endPoint y: 126, distance: 111.4
click at [550, 127] on div "Restaurant owners are seeking solutions to prevent employee theft of food and d…" at bounding box center [645, 140] width 347 height 130
click at [549, 126] on div "Restaurant owners are seeking solutions to prevent employee theft of food and d…" at bounding box center [645, 140] width 347 height 130
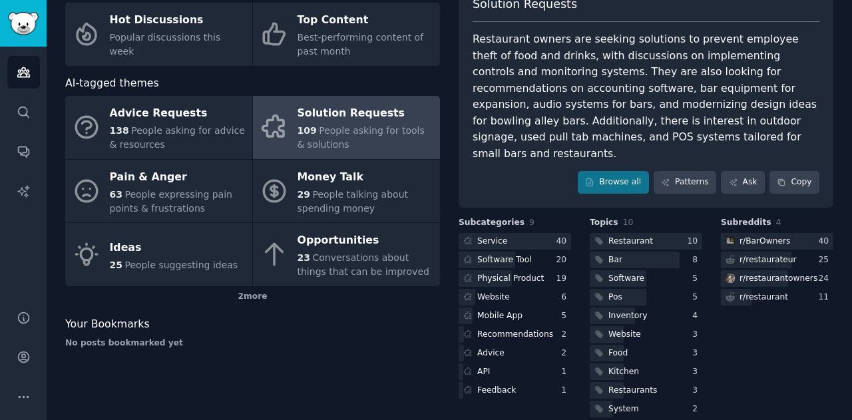
scroll to position [27, 0]
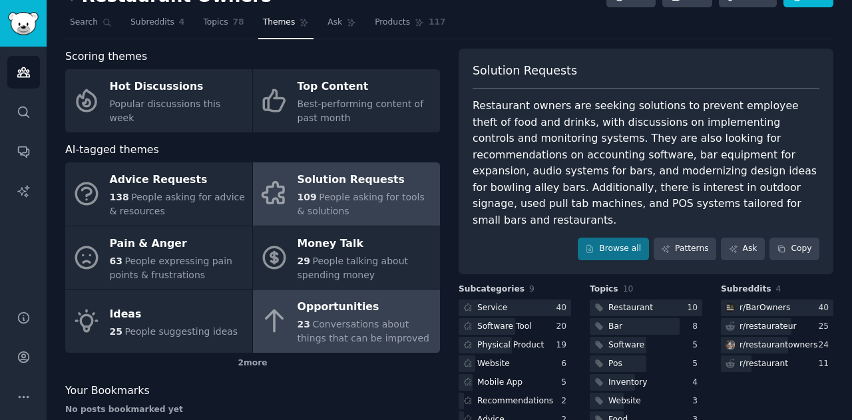
click at [356, 331] on span "Conversations about things that can be improved" at bounding box center [363, 331] width 132 height 25
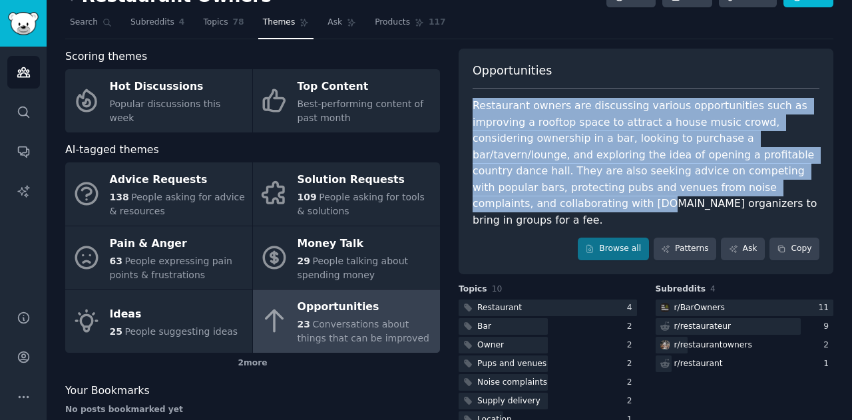
drag, startPoint x: 473, startPoint y: 104, endPoint x: 652, endPoint y: 192, distance: 198.8
click at [651, 192] on div "Restaurant owners are discussing various opportunities such as improving a roof…" at bounding box center [645, 163] width 347 height 130
click at [652, 192] on div "Restaurant owners are discussing various opportunities such as improving a roof…" at bounding box center [645, 163] width 347 height 130
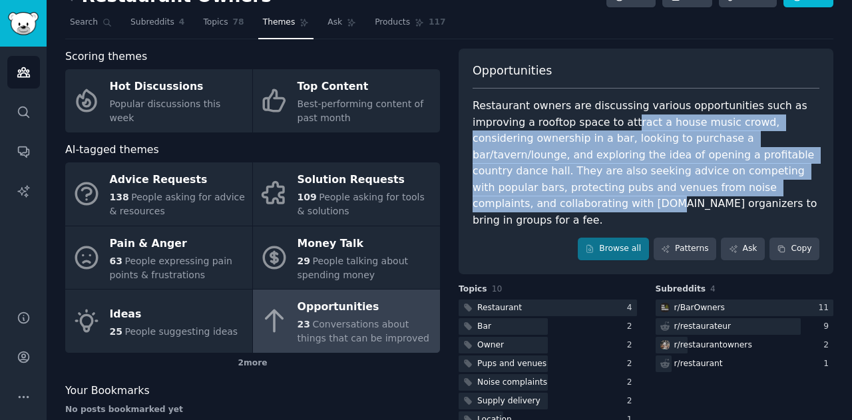
drag, startPoint x: 656, startPoint y: 193, endPoint x: 565, endPoint y: 120, distance: 116.5
click at [567, 122] on div "Restaurant owners are discussing various opportunities such as improving a roof…" at bounding box center [645, 163] width 347 height 130
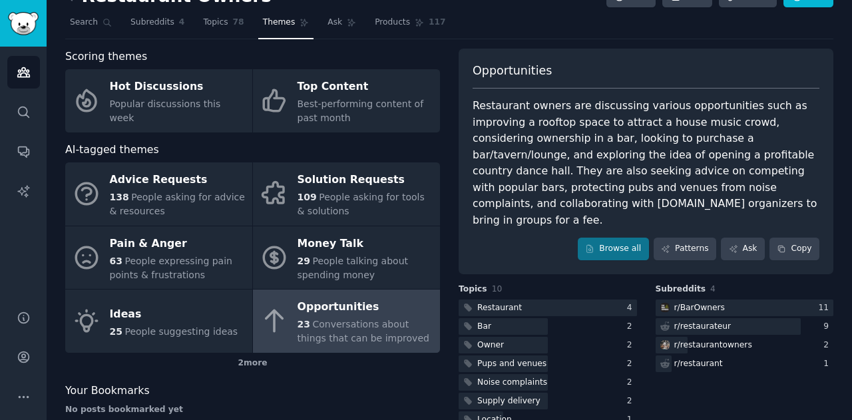
click at [564, 120] on div "Restaurant owners are discussing various opportunities such as improving a roof…" at bounding box center [645, 163] width 347 height 130
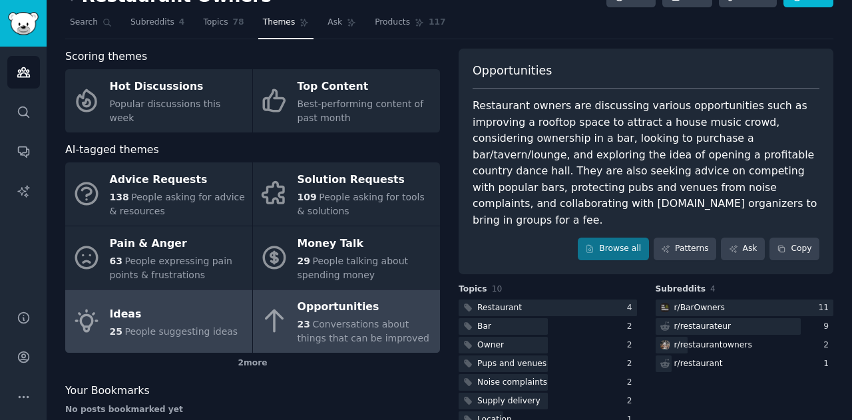
click at [142, 320] on div "Ideas" at bounding box center [174, 313] width 128 height 21
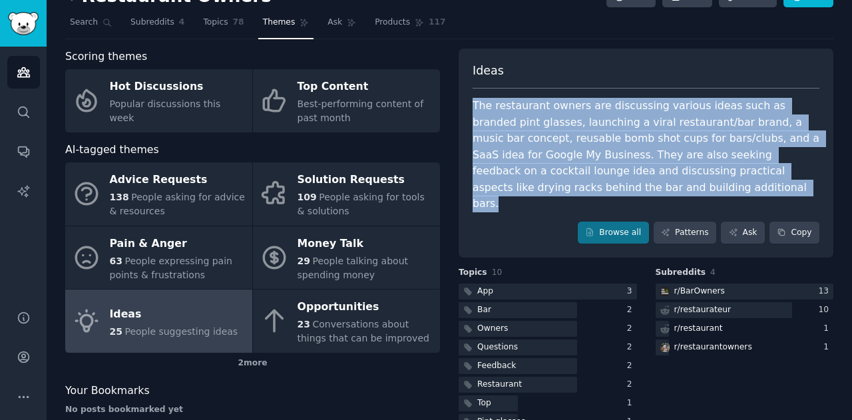
drag, startPoint x: 474, startPoint y: 105, endPoint x: 725, endPoint y: 182, distance: 262.9
click at [725, 182] on div "The restaurant owners are discussing various ideas such as branded pint glasses…" at bounding box center [645, 155] width 347 height 114
click at [751, 178] on div "The restaurant owners are discussing various ideas such as branded pint glasses…" at bounding box center [645, 155] width 347 height 114
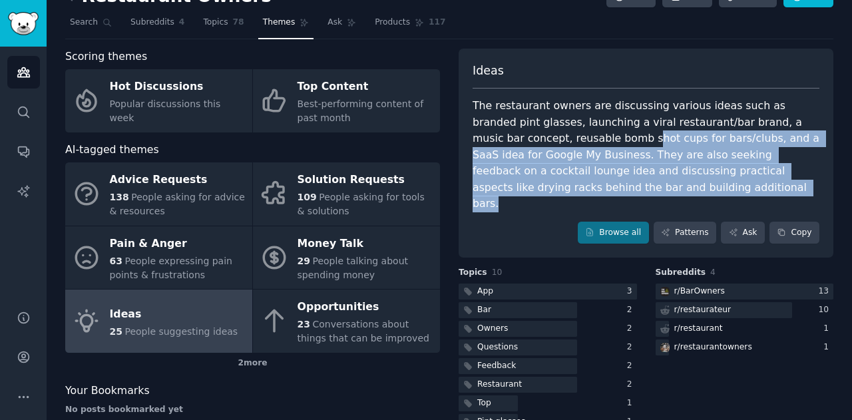
drag, startPoint x: 699, startPoint y: 184, endPoint x: 515, endPoint y: 124, distance: 193.0
click at [515, 124] on div "The restaurant owners are discussing various ideas such as branded pint glasses…" at bounding box center [645, 155] width 347 height 114
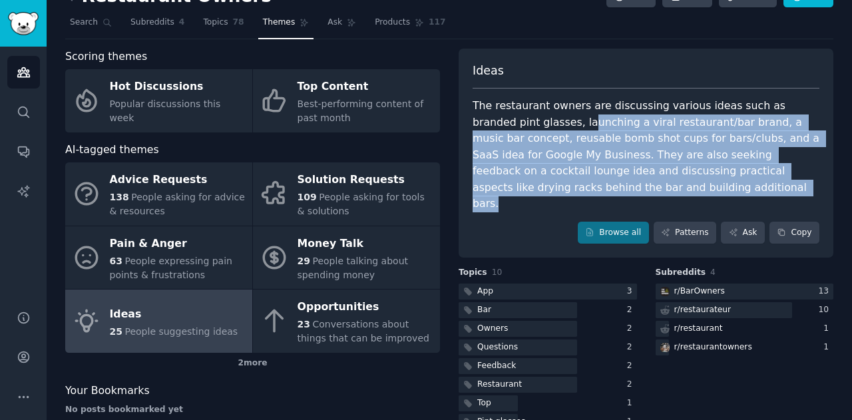
click at [515, 124] on div "The restaurant owners are discussing various ideas such as branded pint glasses…" at bounding box center [645, 155] width 347 height 114
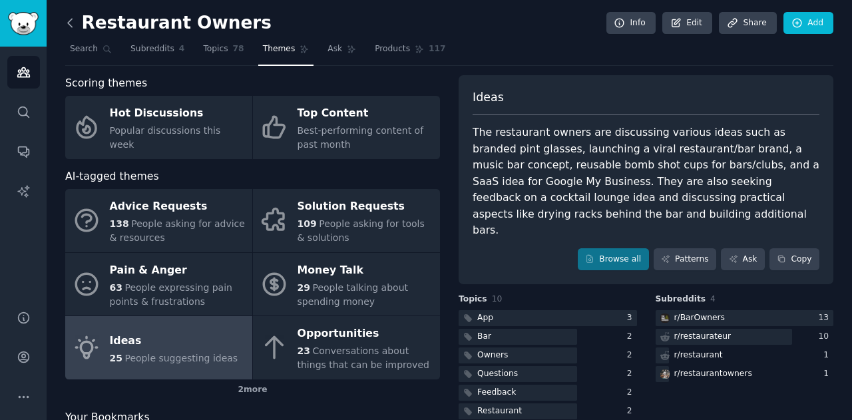
click at [75, 22] on icon at bounding box center [70, 23] width 14 height 14
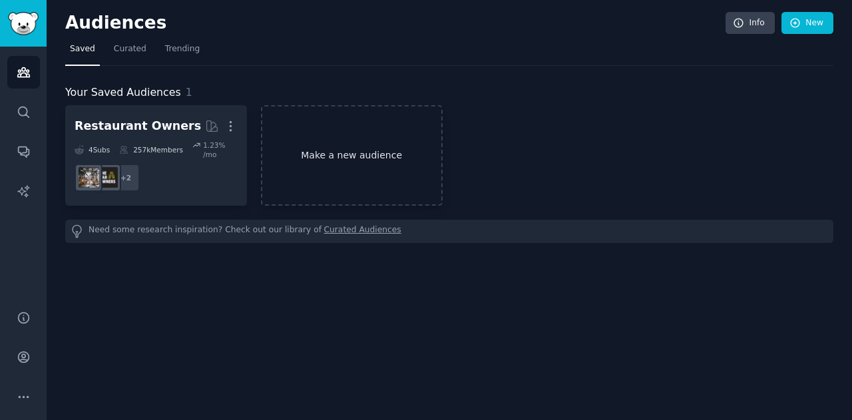
click at [358, 156] on link "Make a new audience" at bounding box center [352, 155] width 182 height 100
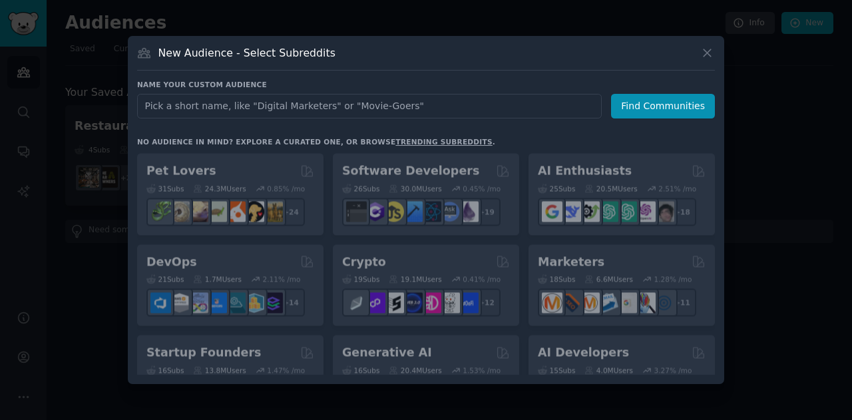
click at [323, 102] on input "text" at bounding box center [369, 106] width 465 height 25
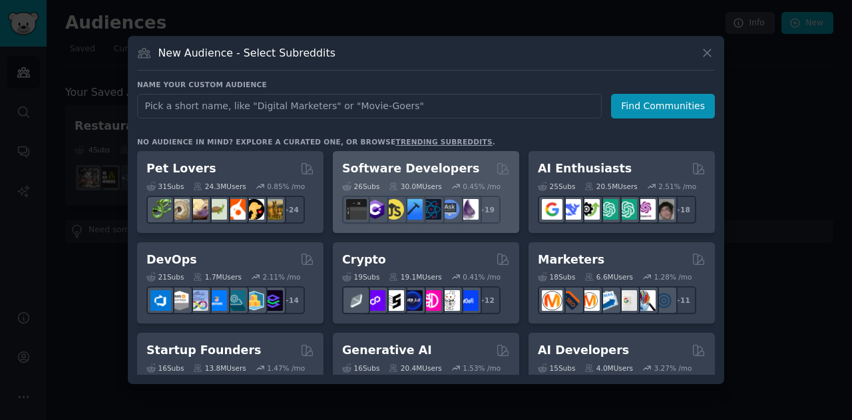
click at [443, 177] on div "26 Sub s 30.0M Users 0.45 % /mo + 19" at bounding box center [426, 200] width 168 height 47
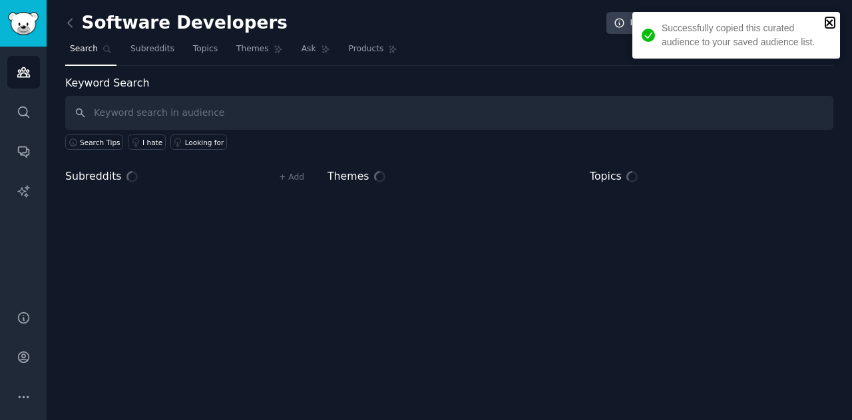
click at [831, 19] on icon "close" at bounding box center [829, 22] width 9 height 11
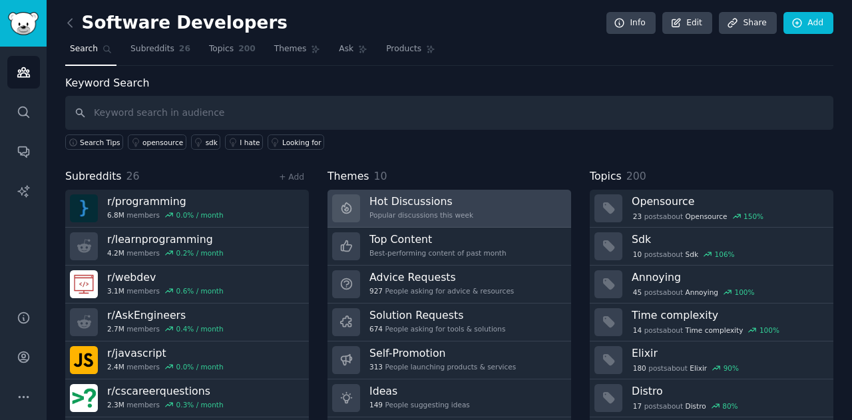
scroll to position [36, 0]
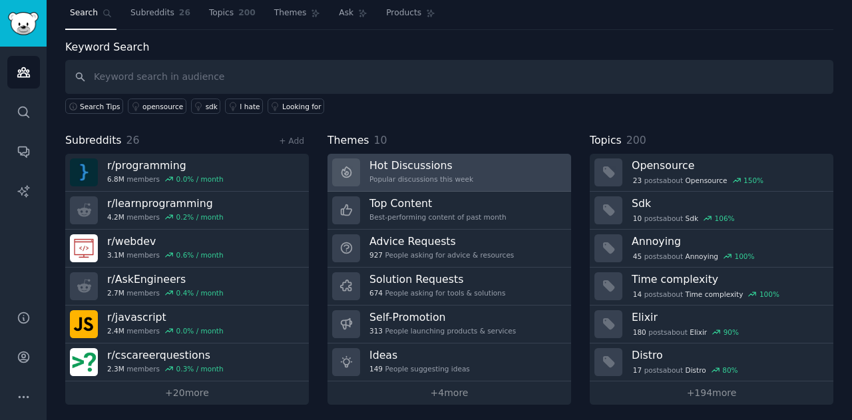
click at [446, 178] on div "Popular discussions this week" at bounding box center [421, 178] width 104 height 9
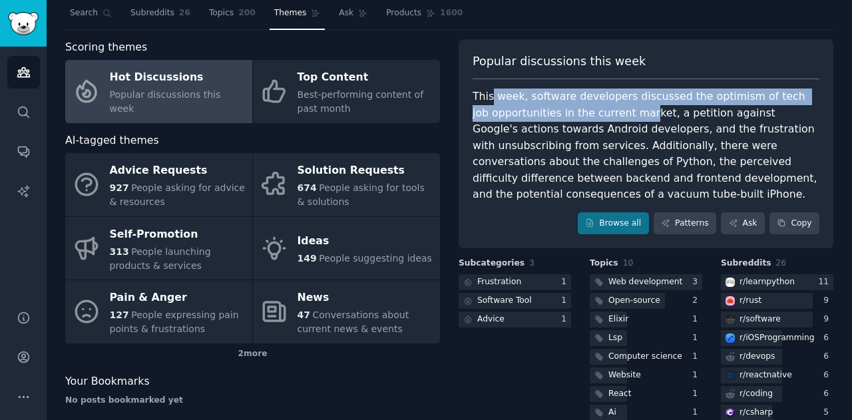
drag, startPoint x: 500, startPoint y: 95, endPoint x: 624, endPoint y: 118, distance: 125.8
click at [624, 118] on div "This week, software developers discussed the optimism of tech job opportunities…" at bounding box center [645, 146] width 347 height 114
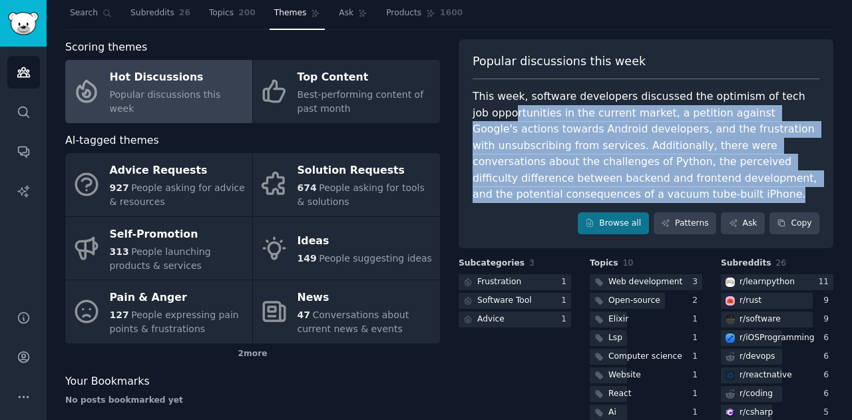
drag, startPoint x: 571, startPoint y: 192, endPoint x: 496, endPoint y: 108, distance: 112.6
click at [496, 108] on div "This week, software developers discussed the optimism of tech job opportunities…" at bounding box center [645, 146] width 347 height 114
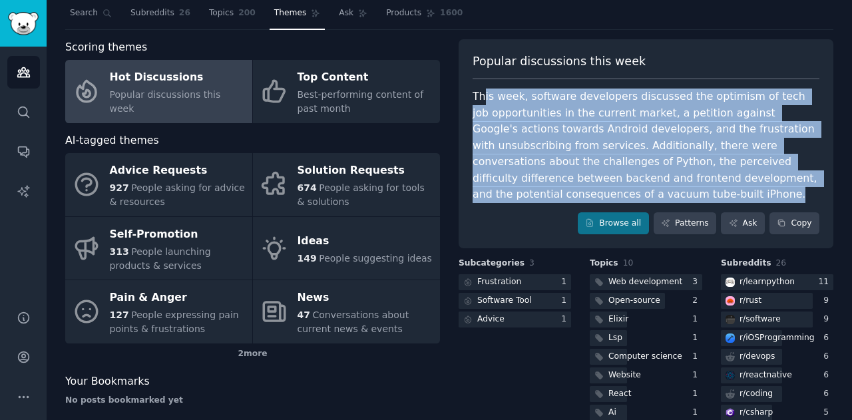
drag, startPoint x: 482, startPoint y: 100, endPoint x: 669, endPoint y: 200, distance: 212.3
click at [669, 200] on div "This week, software developers discussed the optimism of tech job opportunities…" at bounding box center [645, 146] width 347 height 114
click at [673, 196] on div "This week, software developers discussed the optimism of tech job opportunities…" at bounding box center [645, 146] width 347 height 114
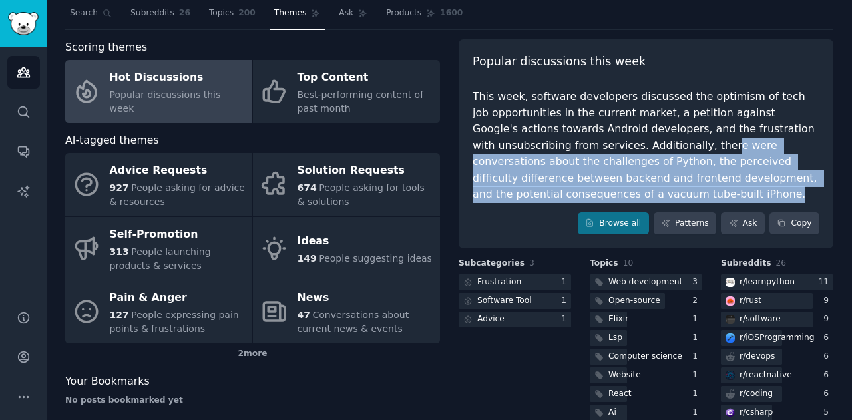
drag, startPoint x: 679, startPoint y: 186, endPoint x: 563, endPoint y: 132, distance: 127.4
click at [564, 133] on div "This week, software developers discussed the optimism of tech job opportunities…" at bounding box center [645, 146] width 347 height 114
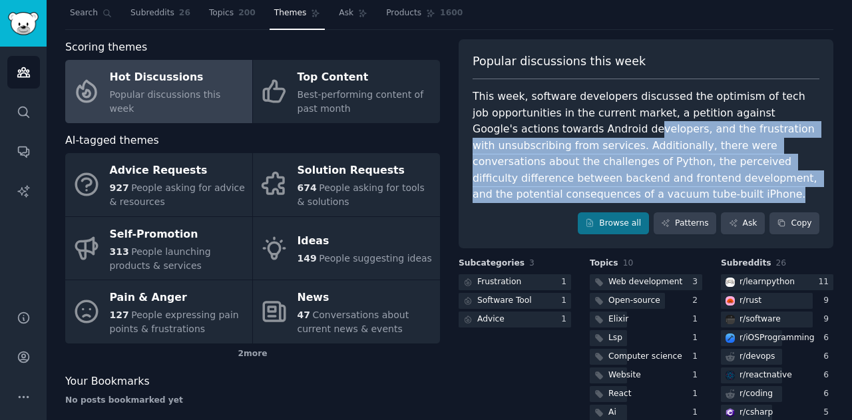
click at [563, 132] on div "This week, software developers discussed the optimism of tech job opportunities…" at bounding box center [645, 146] width 347 height 114
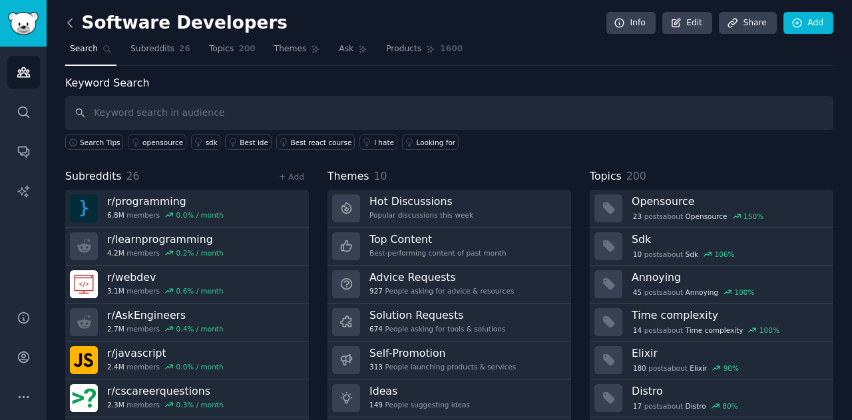
click at [74, 21] on icon at bounding box center [70, 23] width 14 height 14
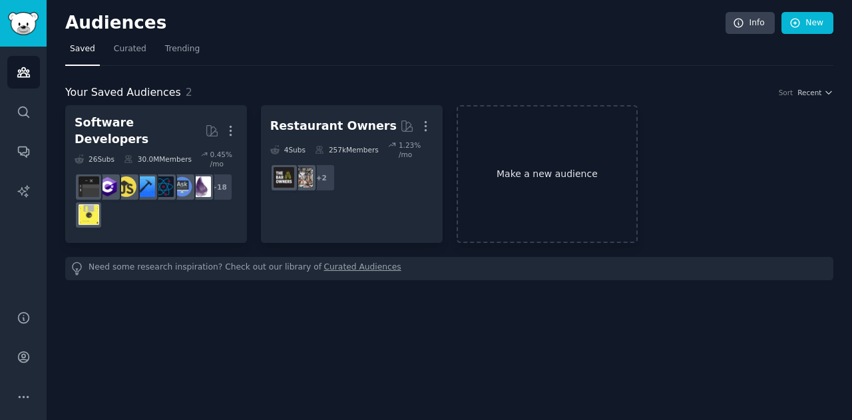
click at [555, 169] on link "Make a new audience" at bounding box center [548, 174] width 182 height 138
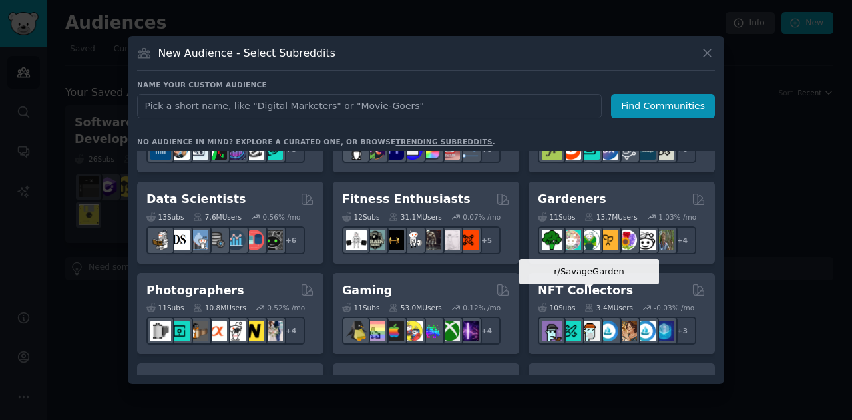
scroll to position [399, 0]
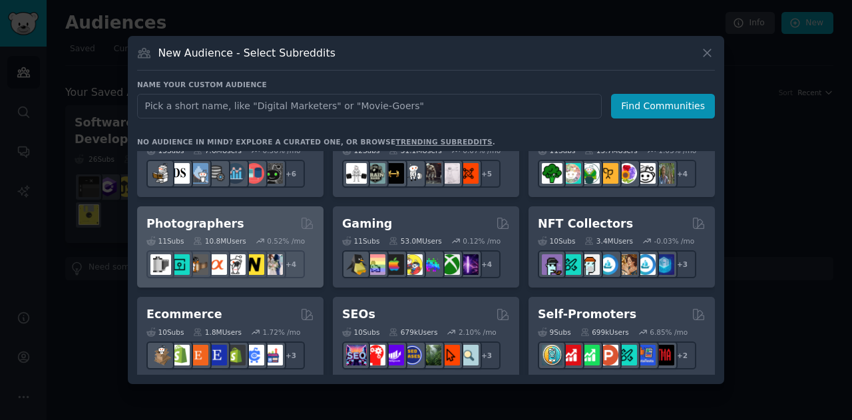
click at [255, 233] on div "11 Sub s 10.8M Users 0.52 % /mo + 4" at bounding box center [230, 255] width 168 height 47
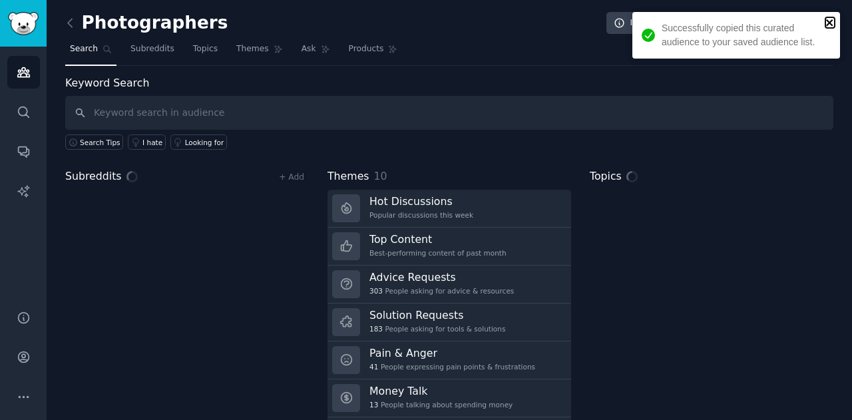
click at [833, 23] on icon "close" at bounding box center [829, 22] width 9 height 11
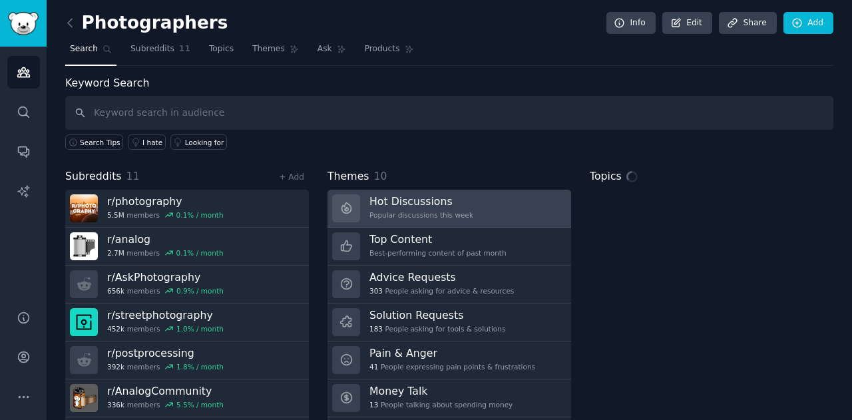
click at [411, 212] on div "Popular discussions this week" at bounding box center [421, 214] width 104 height 9
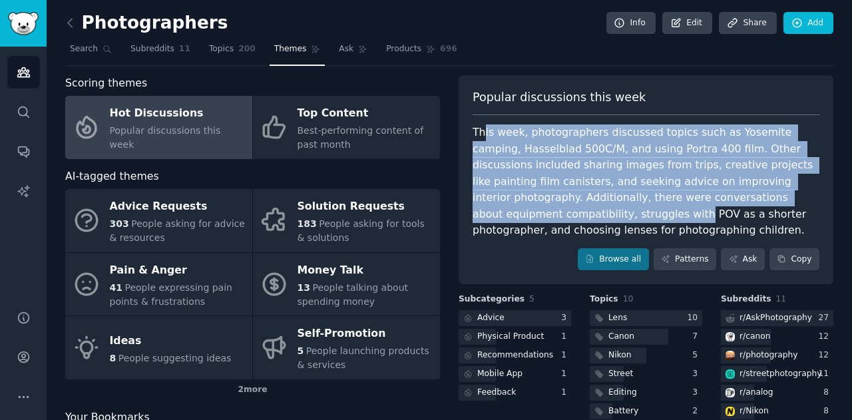
drag, startPoint x: 516, startPoint y: 123, endPoint x: 773, endPoint y: 200, distance: 268.0
click at [773, 200] on div "This week, photographers discussed topics such as Yosemite camping, Hasselblad …" at bounding box center [645, 181] width 347 height 114
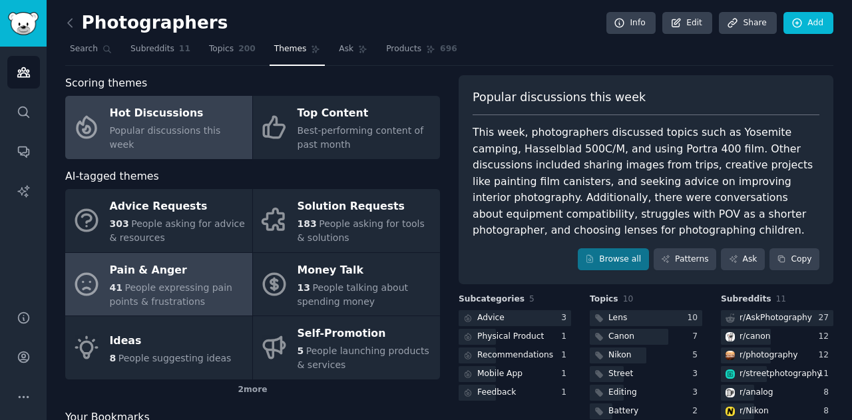
click at [157, 303] on span "People expressing pain points & frustrations" at bounding box center [171, 294] width 122 height 25
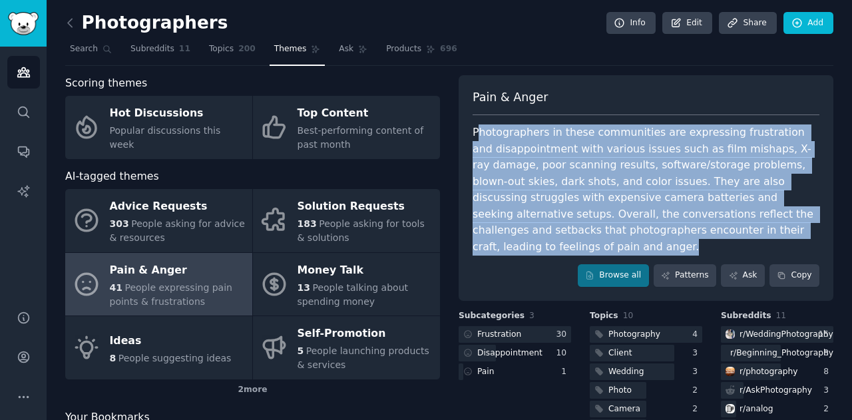
drag, startPoint x: 474, startPoint y: 126, endPoint x: 686, endPoint y: 226, distance: 234.0
click at [686, 226] on div "Photographers in these communities are expressing frustration and disappointmen…" at bounding box center [645, 189] width 347 height 130
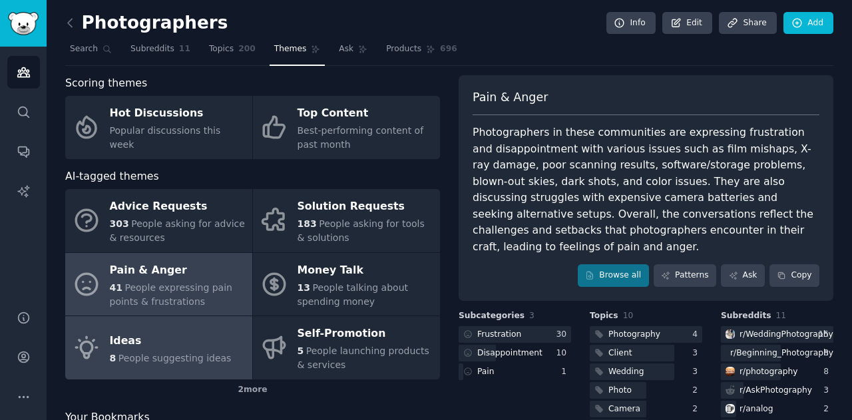
click at [209, 347] on div "Ideas" at bounding box center [171, 340] width 122 height 21
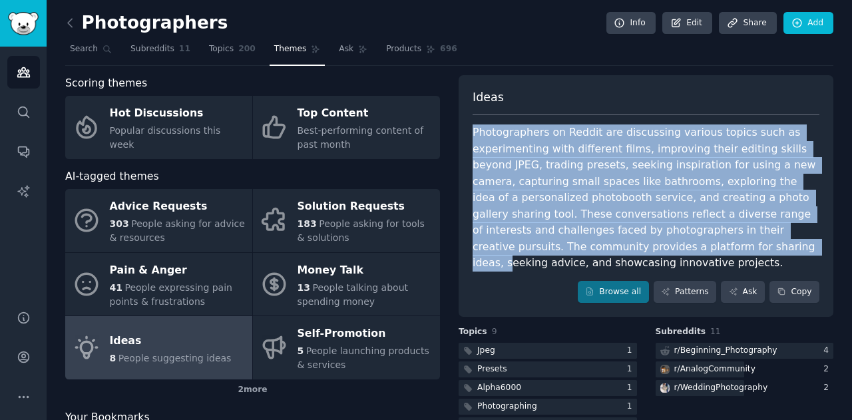
drag, startPoint x: 474, startPoint y: 130, endPoint x: 706, endPoint y: 254, distance: 263.2
click at [706, 254] on div "Photographers on Reddit are discussing various topics such as experimenting wit…" at bounding box center [645, 197] width 347 height 147
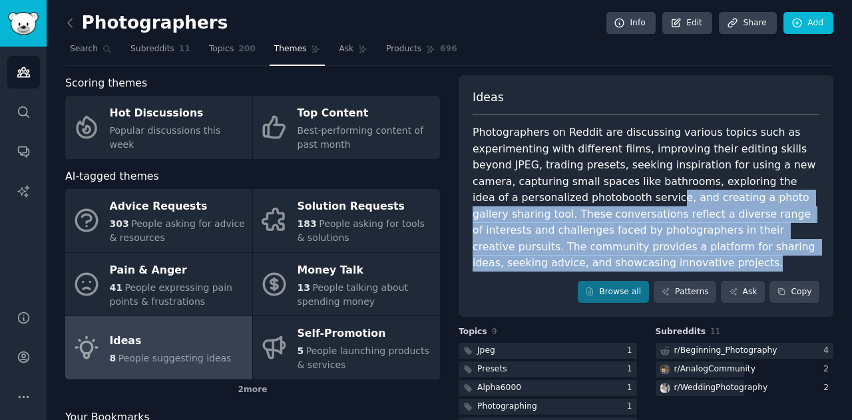
drag, startPoint x: 695, startPoint y: 257, endPoint x: 602, endPoint y: 190, distance: 114.3
click at [602, 190] on div "Photographers on Reddit are discussing various topics such as experimenting wit…" at bounding box center [645, 197] width 347 height 147
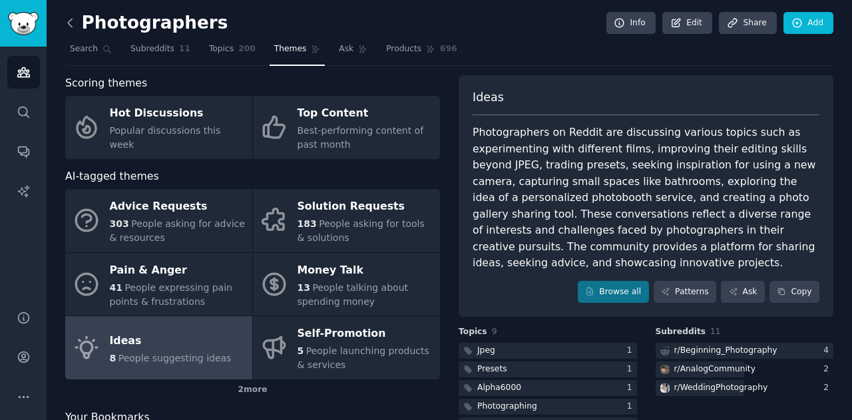
click at [69, 25] on icon at bounding box center [70, 23] width 4 height 8
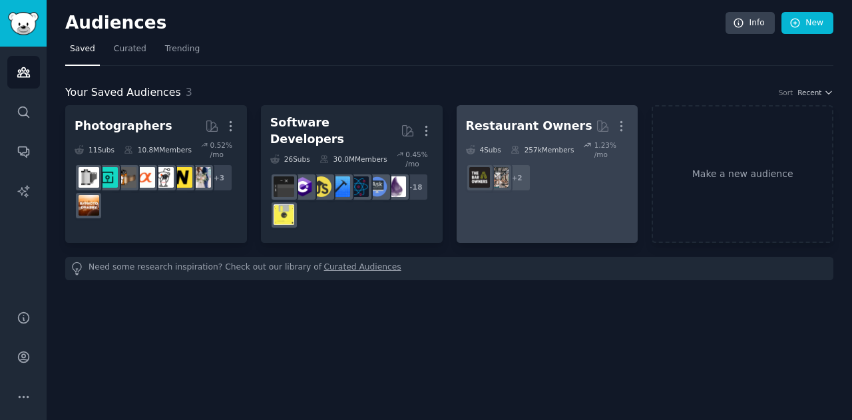
click at [523, 127] on div "Restaurant Owners" at bounding box center [529, 126] width 126 height 17
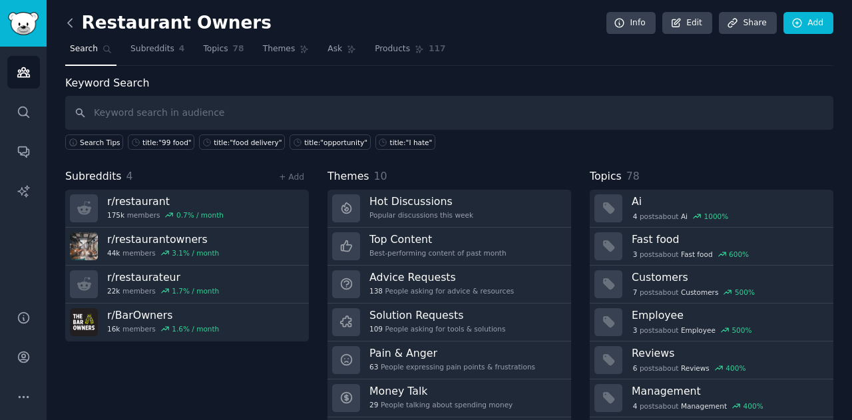
click at [69, 22] on icon at bounding box center [70, 23] width 14 height 14
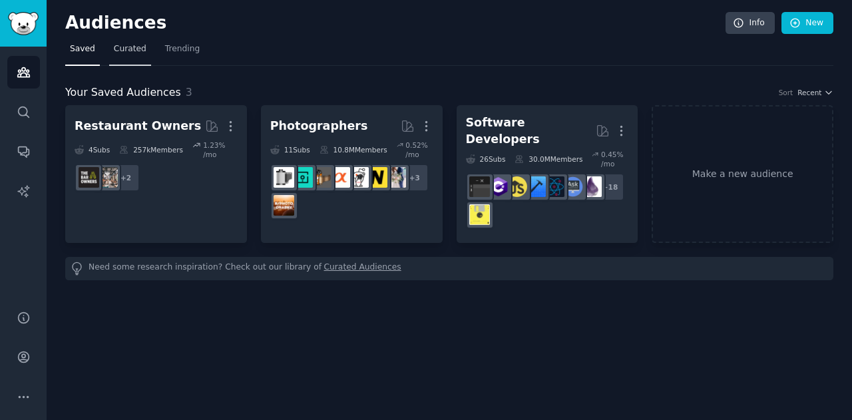
click at [131, 51] on span "Curated" at bounding box center [130, 49] width 33 height 12
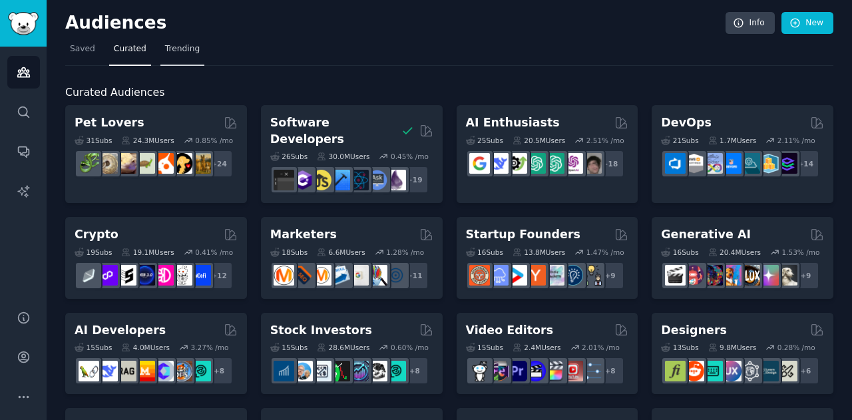
click at [178, 53] on span "Trending" at bounding box center [182, 49] width 35 height 12
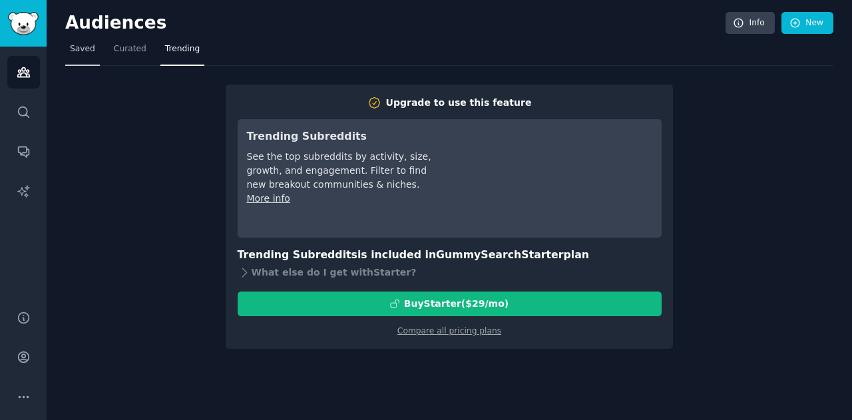
click at [82, 54] on span "Saved" at bounding box center [82, 49] width 25 height 12
